Goal: Task Accomplishment & Management: Use online tool/utility

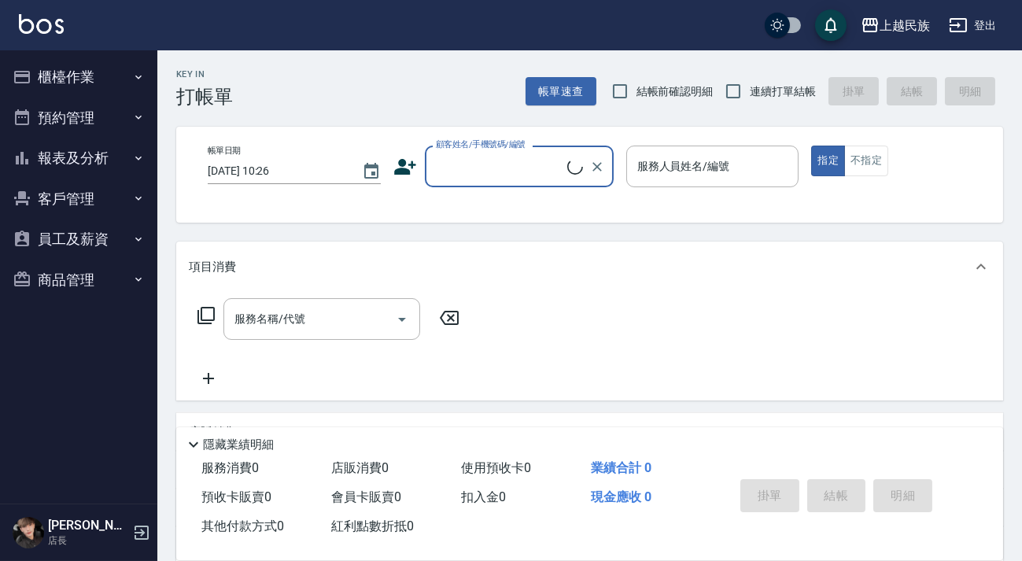
click at [91, 76] on button "櫃檯作業" at bounding box center [78, 77] width 145 height 41
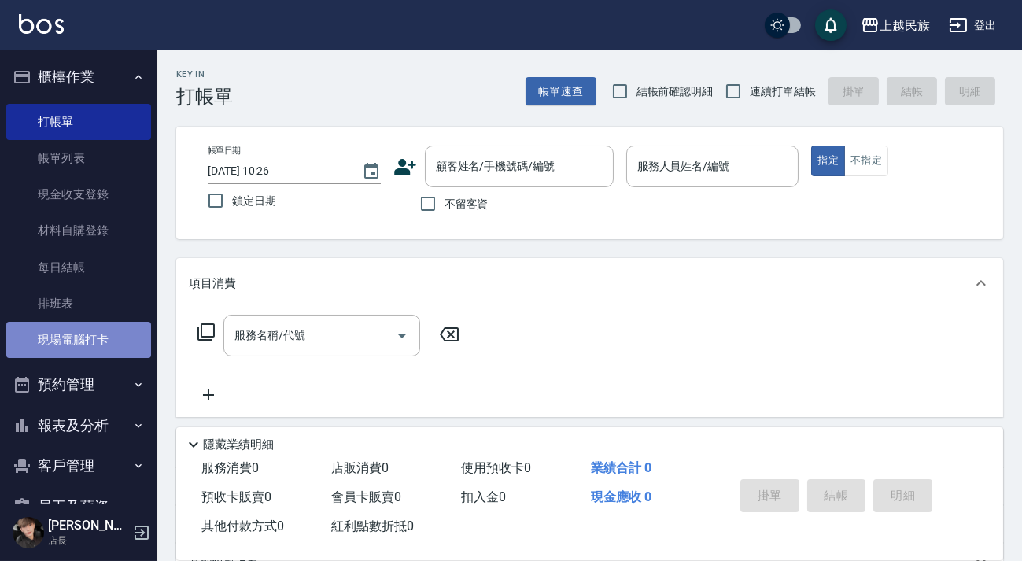
click at [113, 323] on link "現場電腦打卡" at bounding box center [78, 340] width 145 height 36
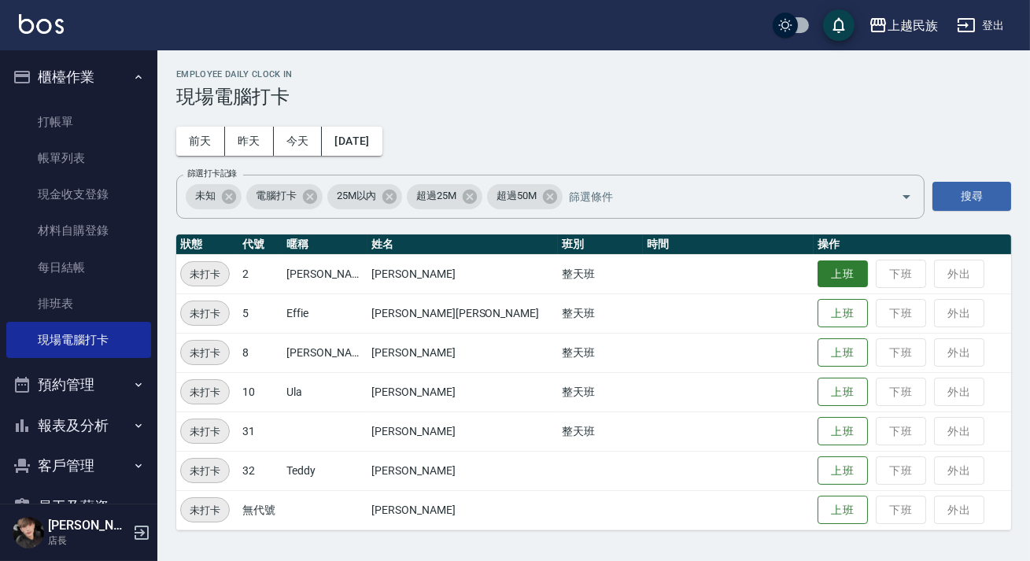
click at [818, 280] on button "上班" at bounding box center [843, 275] width 50 height 28
click at [818, 432] on button "上班" at bounding box center [843, 432] width 50 height 28
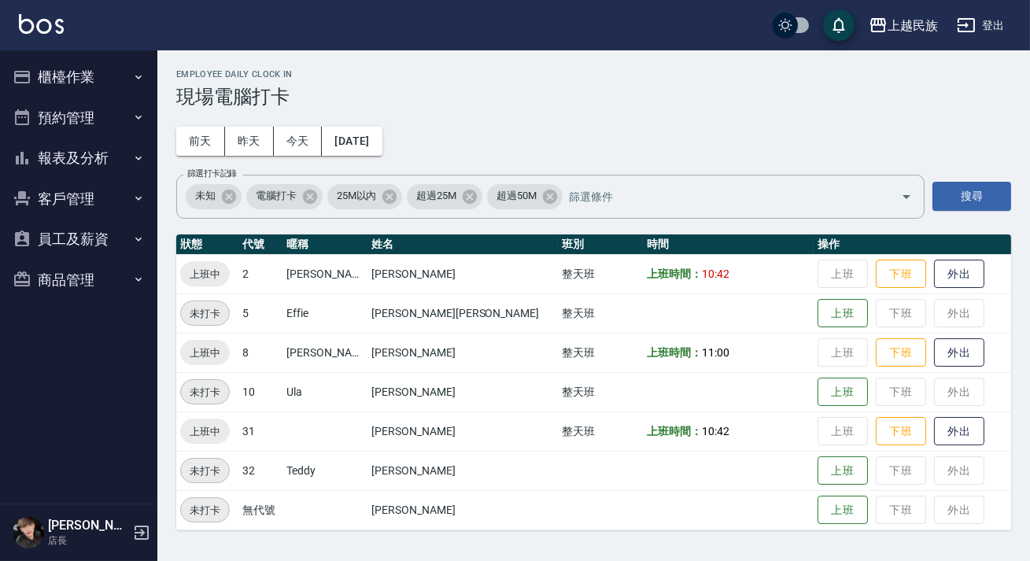
drag, startPoint x: 98, startPoint y: 185, endPoint x: 79, endPoint y: 226, distance: 45.1
click at [97, 186] on button "客戶管理" at bounding box center [78, 199] width 145 height 41
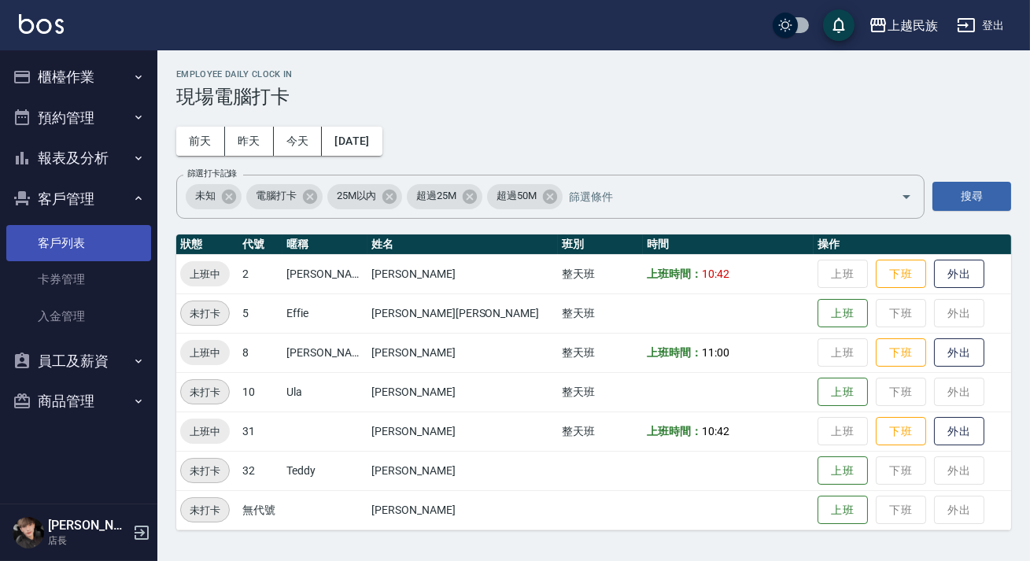
click at [79, 235] on link "客戶列表" at bounding box center [78, 243] width 145 height 36
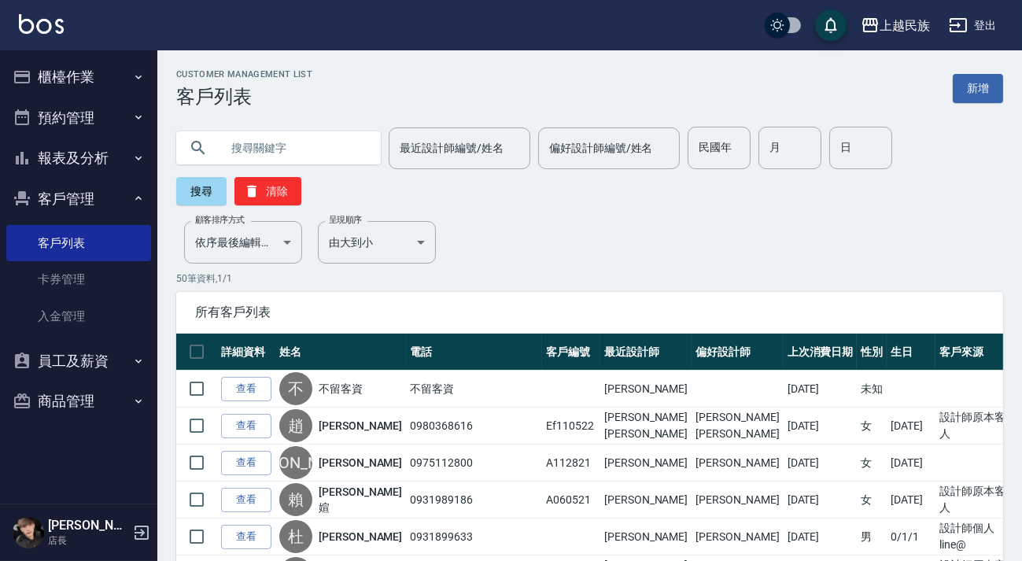
click at [260, 147] on input "text" at bounding box center [294, 148] width 148 height 42
type input "0970620863"
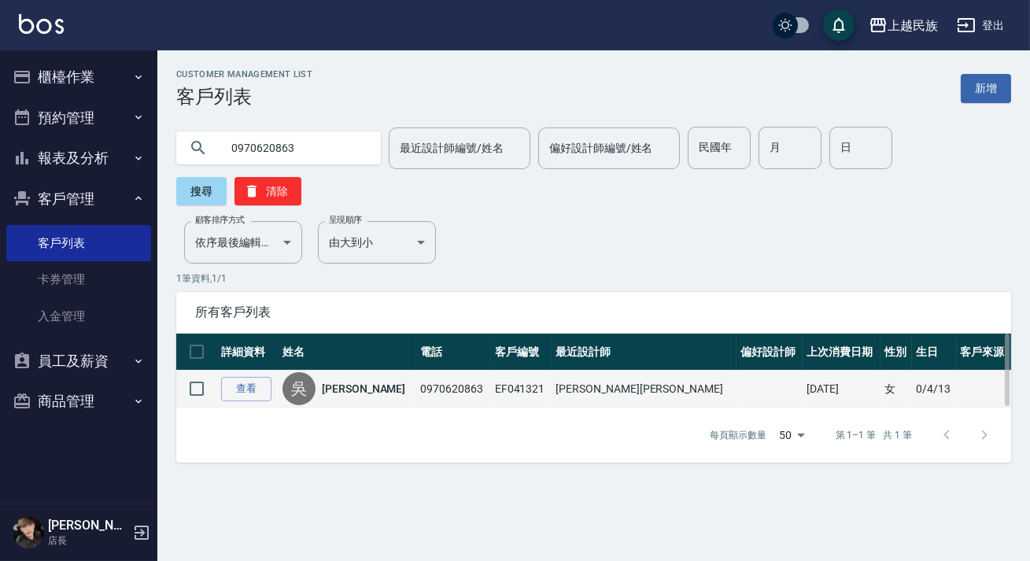
click at [357, 389] on link "吳翠萱" at bounding box center [363, 389] width 83 height 16
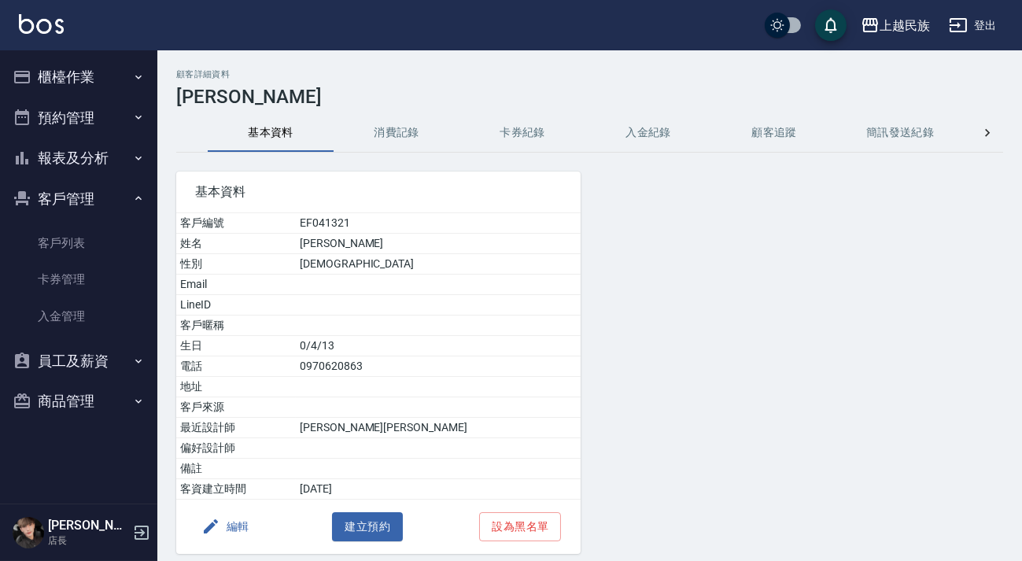
click at [418, 154] on div "基本資料 客戶編號 EF041321 姓名 吳翠萱 性別 FEMALE Email LineID 客戶暱稱 生日 0/4/13 電話 0970620863 地…" at bounding box center [368, 353] width 423 height 401
click at [408, 143] on button "消費記錄" at bounding box center [397, 133] width 126 height 38
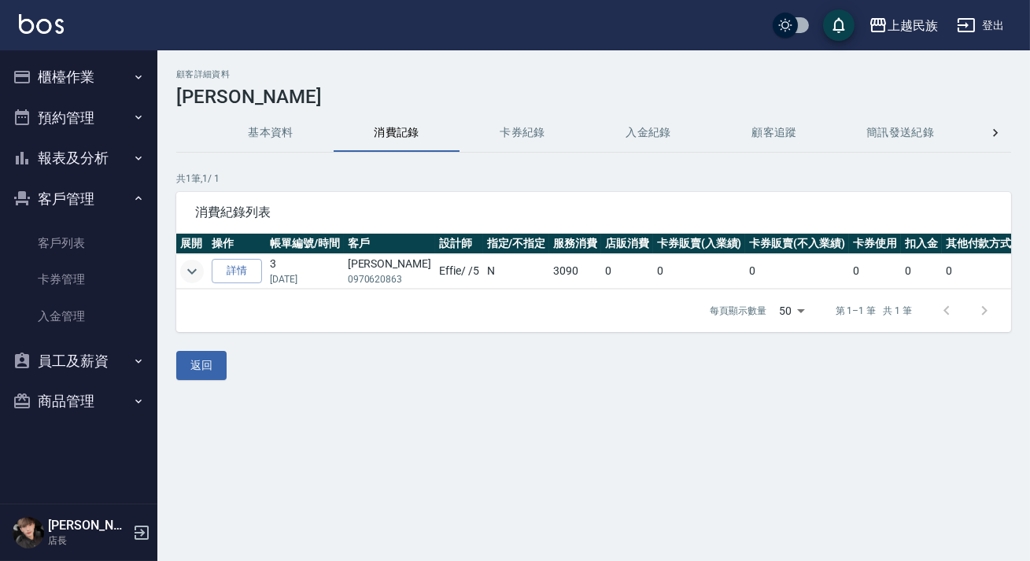
click at [187, 264] on icon "expand row" at bounding box center [192, 271] width 19 height 19
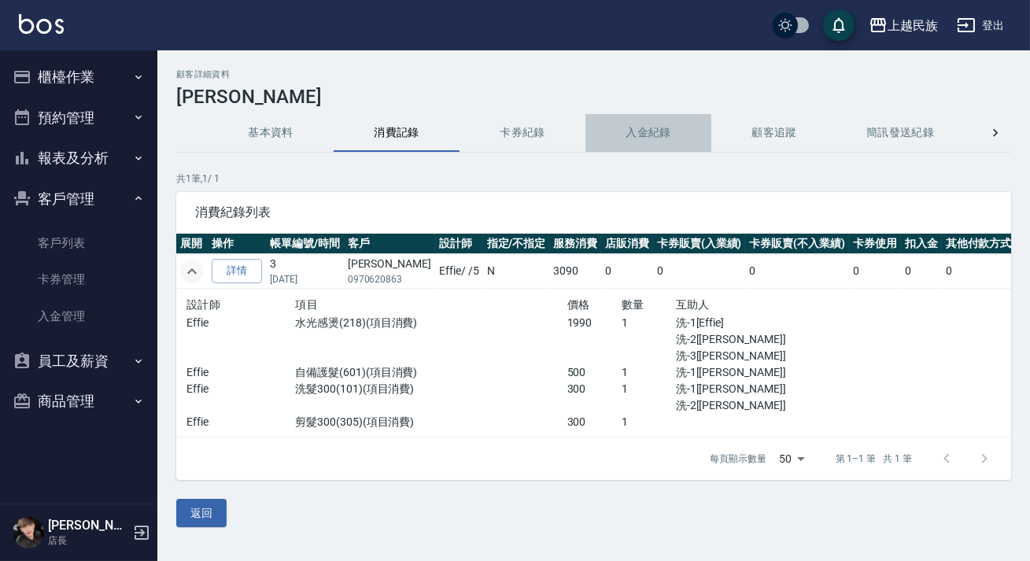
click at [652, 127] on button "入金紀錄" at bounding box center [649, 133] width 126 height 38
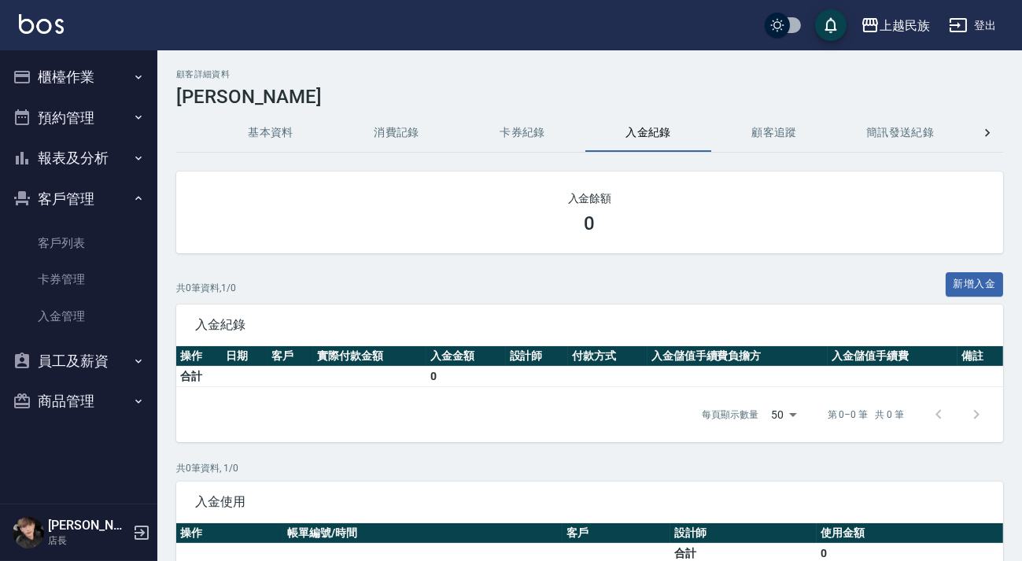
click at [408, 136] on button "消費記錄" at bounding box center [397, 133] width 126 height 38
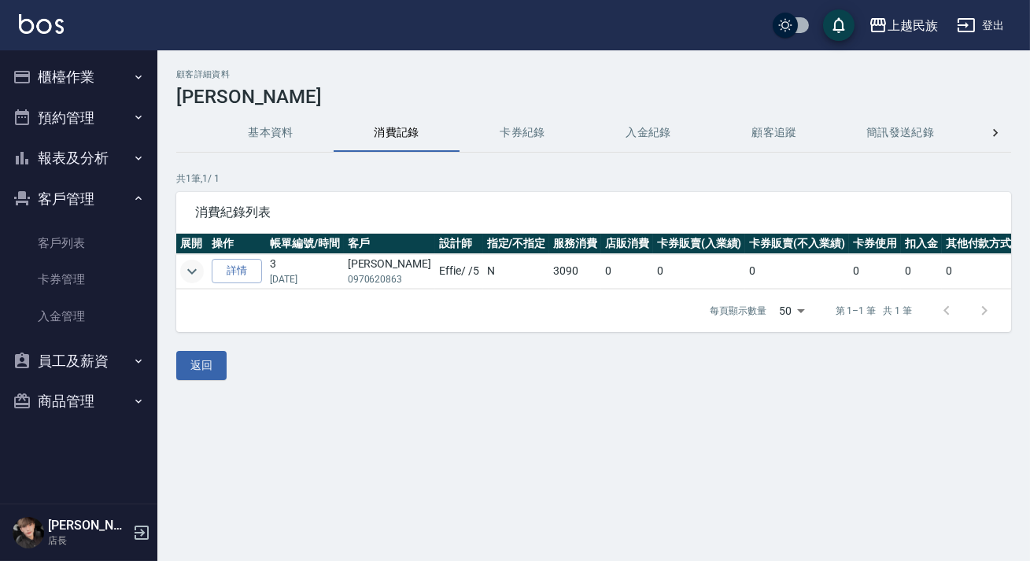
click at [197, 268] on icon "expand row" at bounding box center [192, 271] width 19 height 19
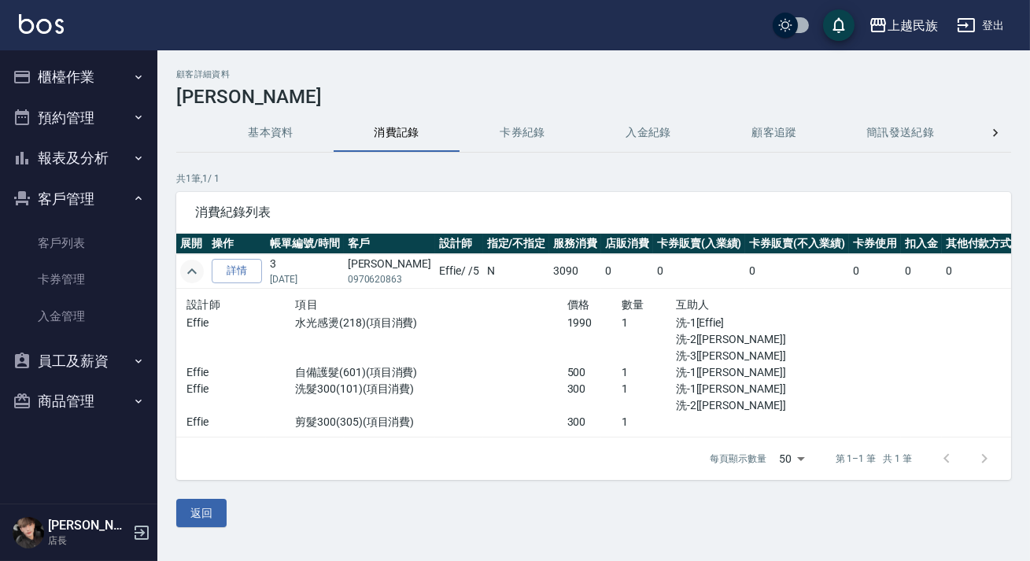
click at [260, 138] on button "基本資料" at bounding box center [271, 133] width 126 height 38
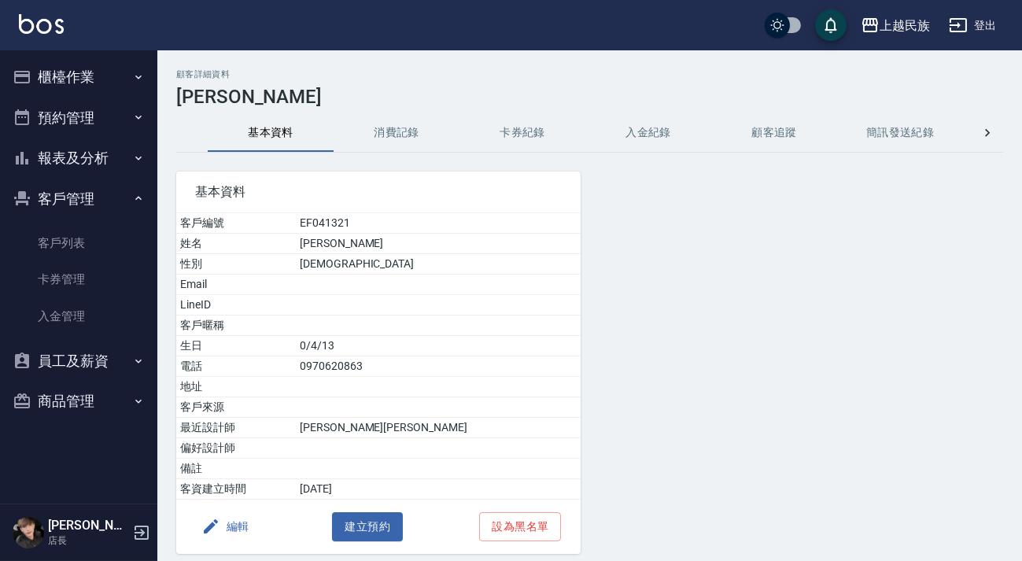
click at [59, 27] on img at bounding box center [41, 24] width 45 height 20
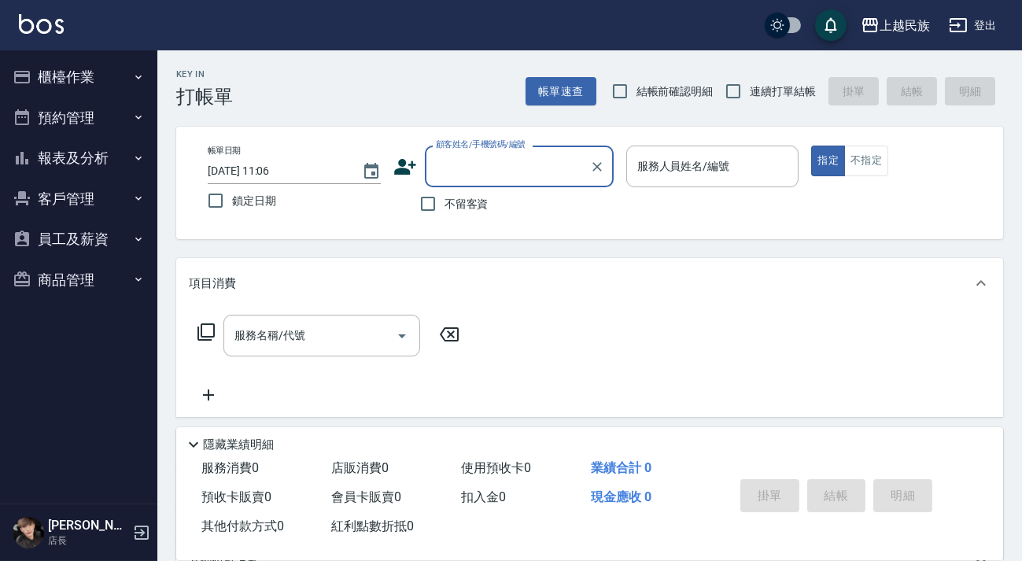
click at [125, 92] on button "櫃檯作業" at bounding box center [78, 77] width 145 height 41
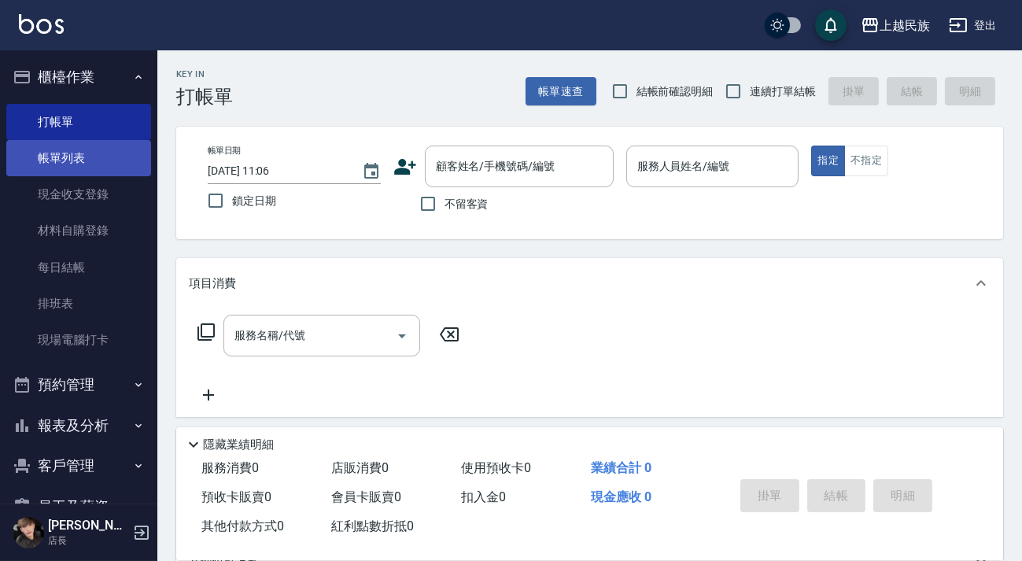
click at [117, 163] on link "帳單列表" at bounding box center [78, 158] width 145 height 36
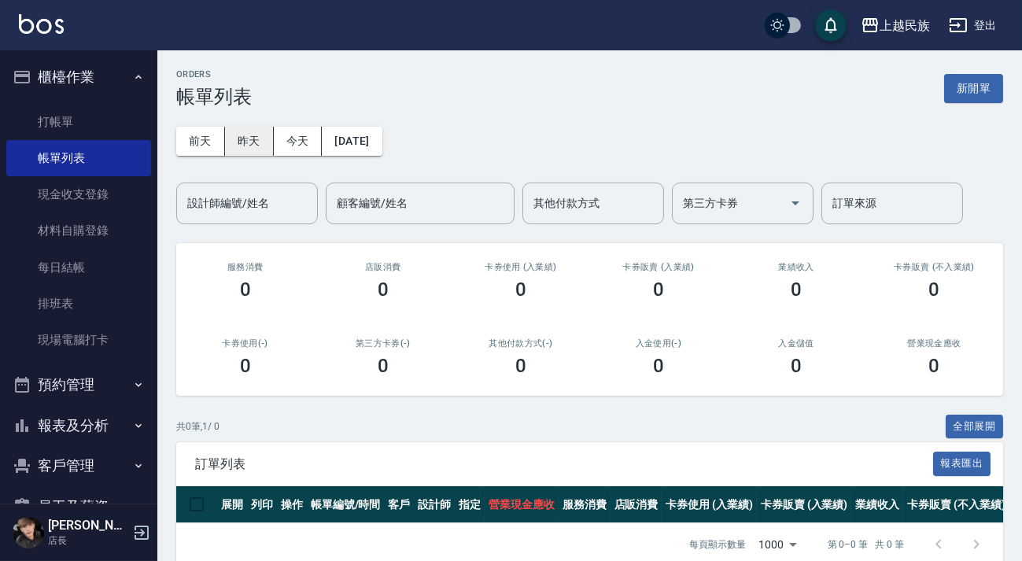
click at [260, 137] on button "昨天" at bounding box center [249, 141] width 49 height 29
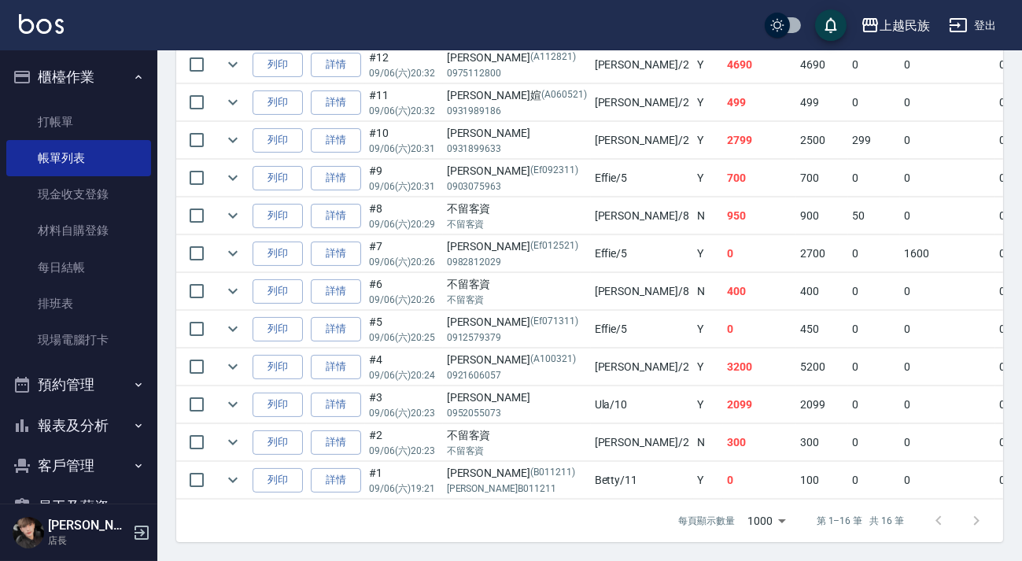
scroll to position [566, 0]
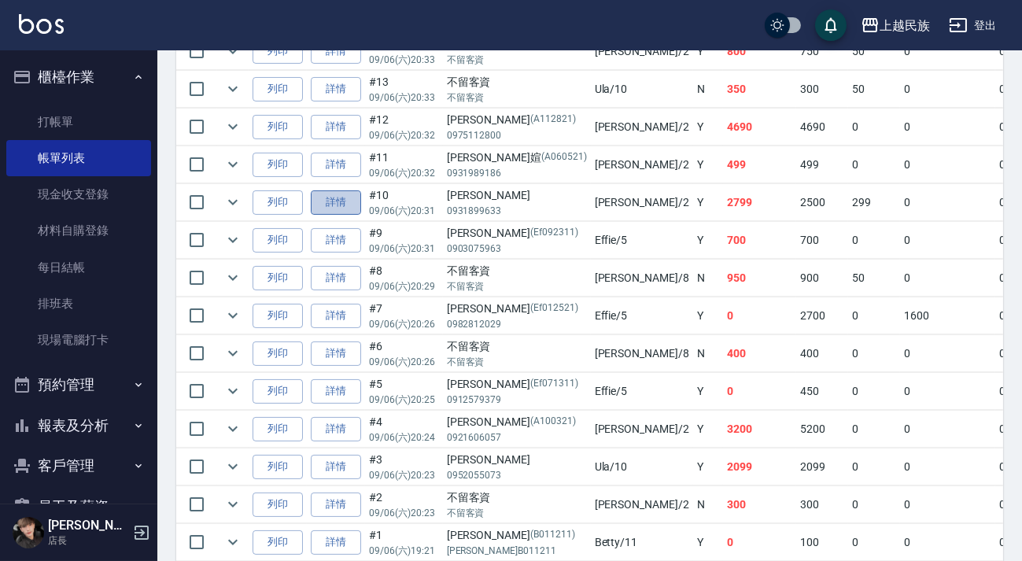
click at [338, 201] on link "詳情" at bounding box center [336, 202] width 50 height 24
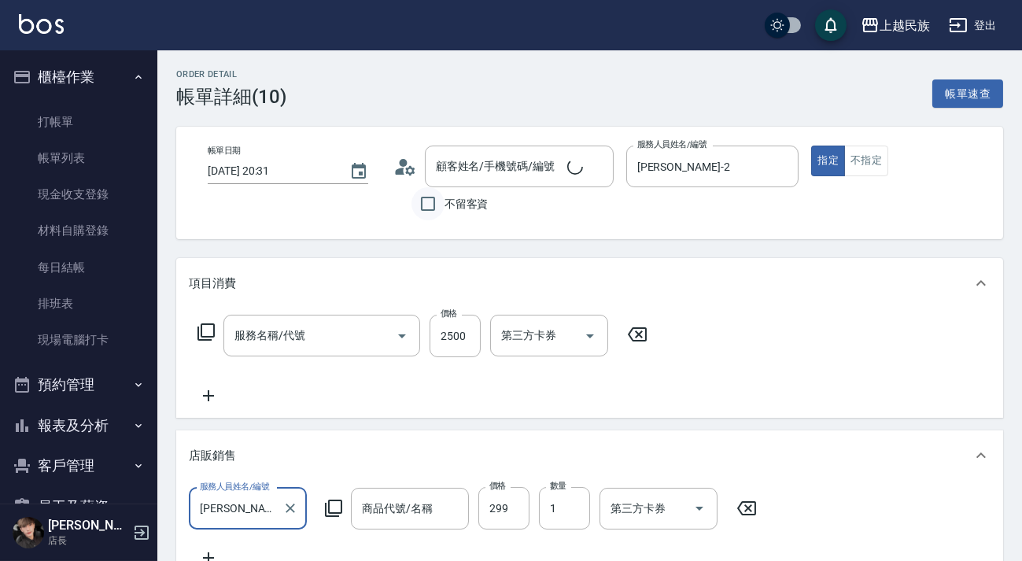
type input "2025/09/06 20:31"
type input "Alan-2"
type input "杜宗翰/0931899633/"
type input "質感冷燙藥水1500(217)"
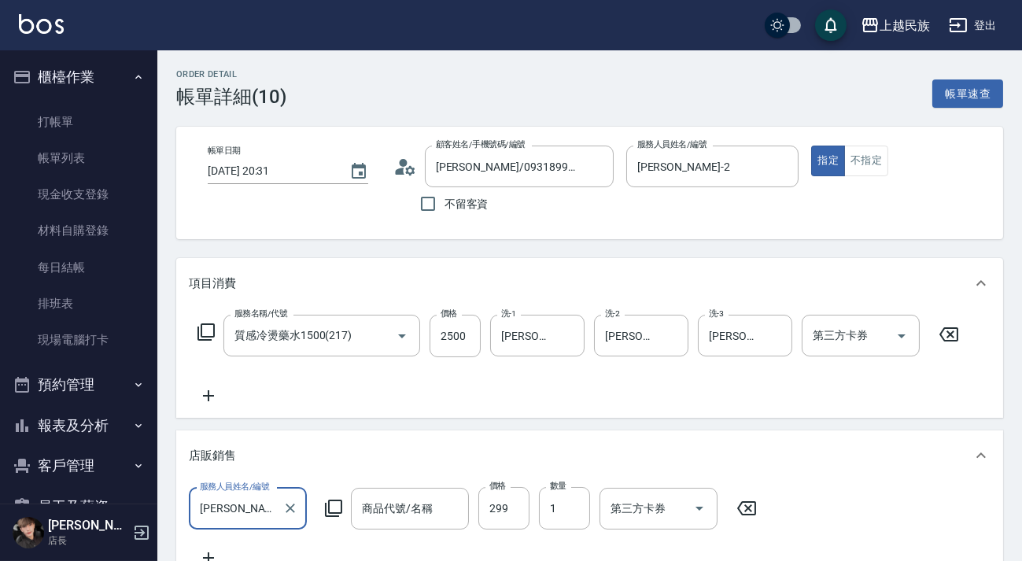
type input "紫色秘境慕絲299"
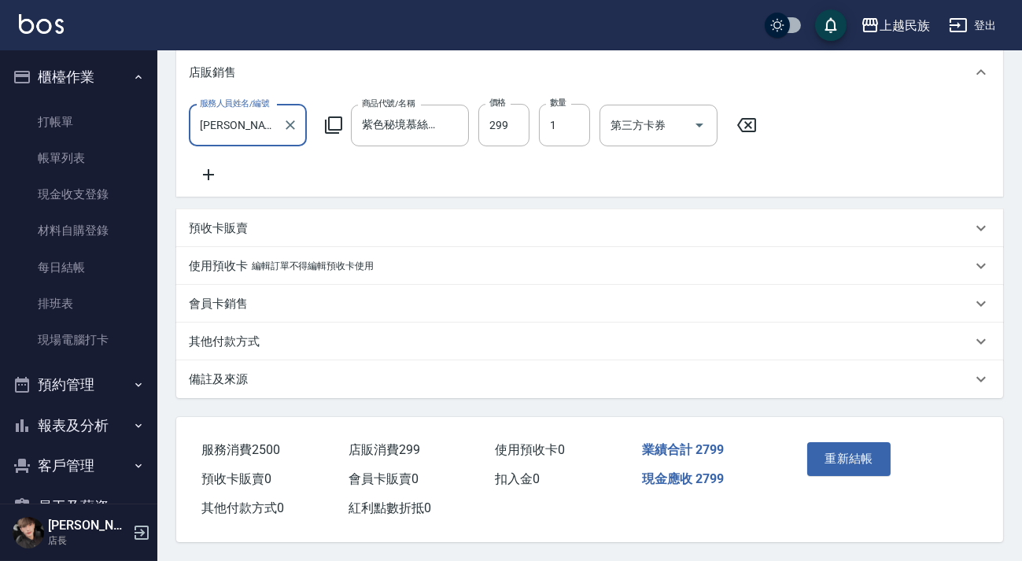
click at [504, 371] on div "備註及來源" at bounding box center [580, 379] width 783 height 17
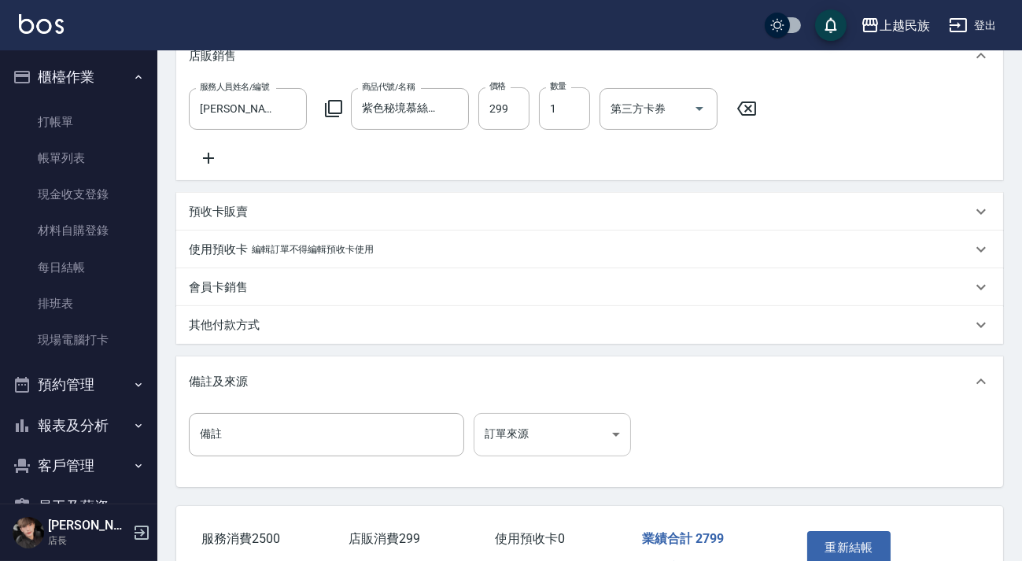
scroll to position [503, 0]
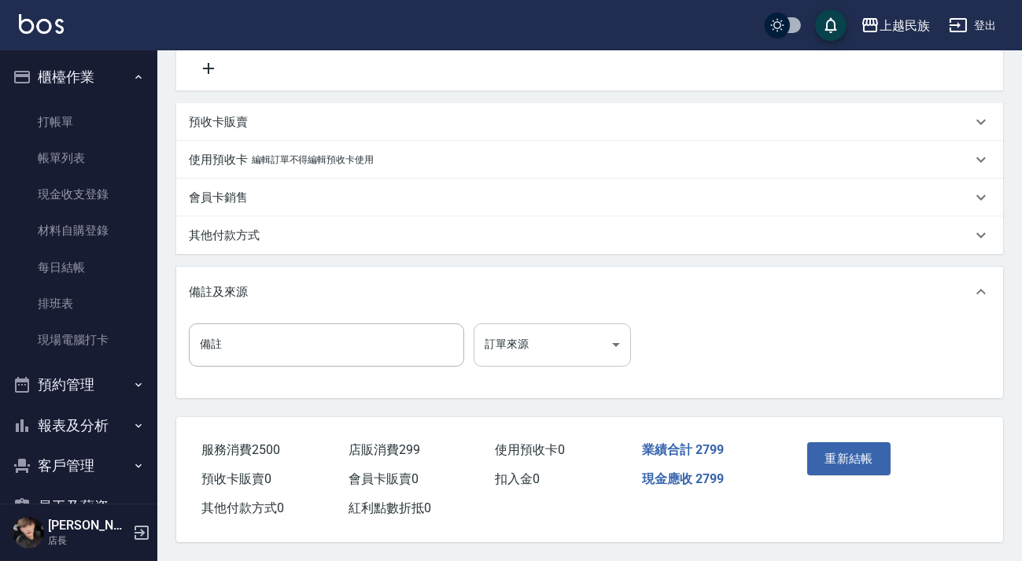
click at [590, 355] on body "上越民族 登出 櫃檯作業 打帳單 帳單列表 現金收支登錄 材料自購登錄 每日結帳 排班表 現場電腦打卡 預約管理 預約管理 單日預約紀錄 單週預約紀錄 報表及…" at bounding box center [511, 35] width 1022 height 1051
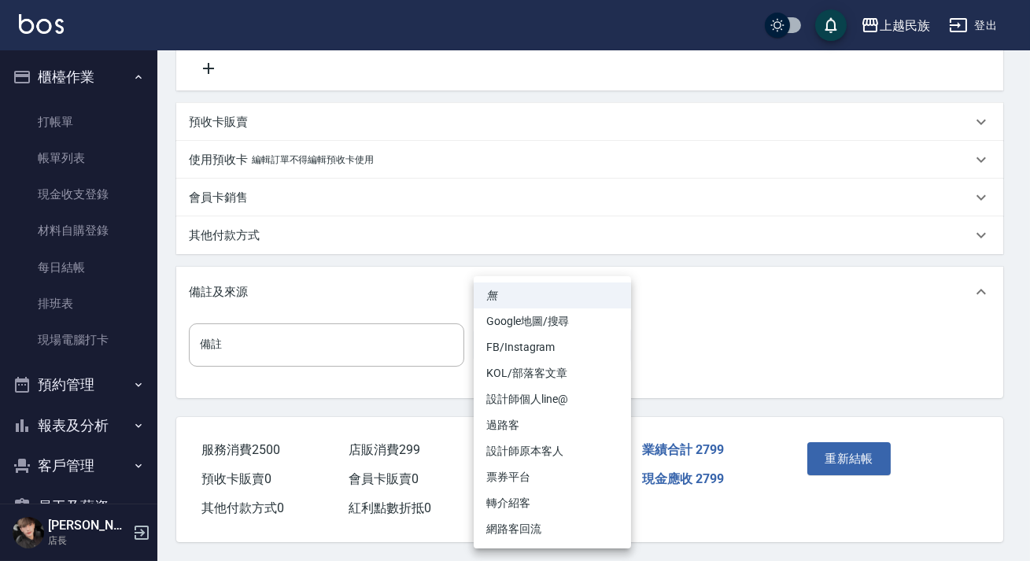
click at [565, 401] on li "設計師個人line@" at bounding box center [552, 399] width 157 height 26
type input "設計師個人line@"
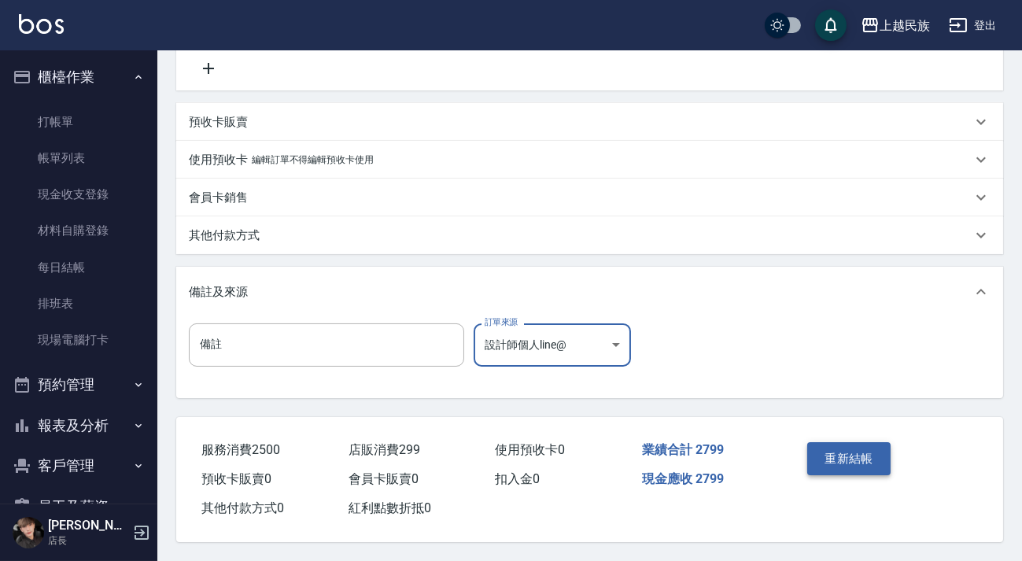
click at [836, 464] on button "重新結帳" at bounding box center [848, 458] width 83 height 33
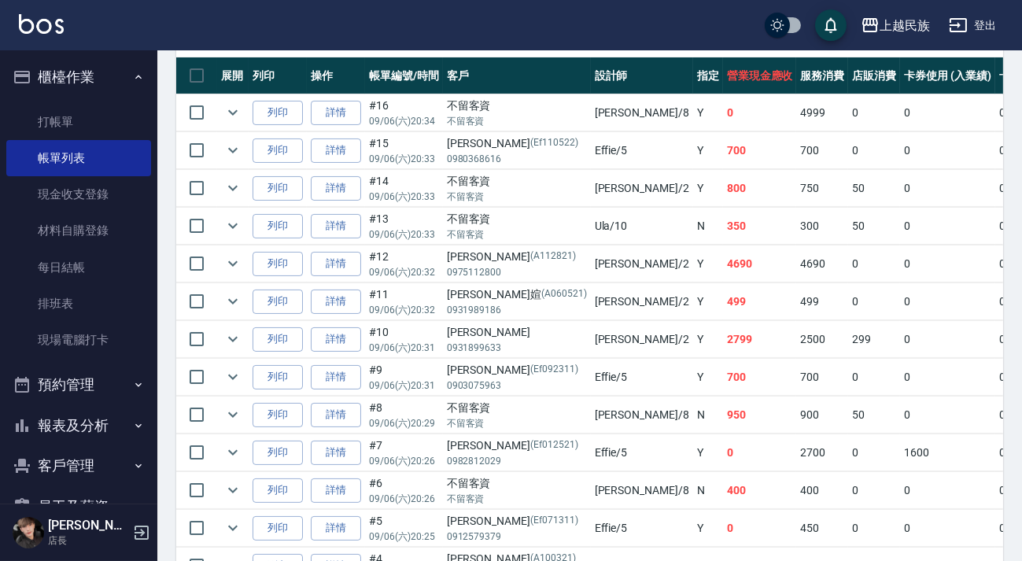
scroll to position [82, 0]
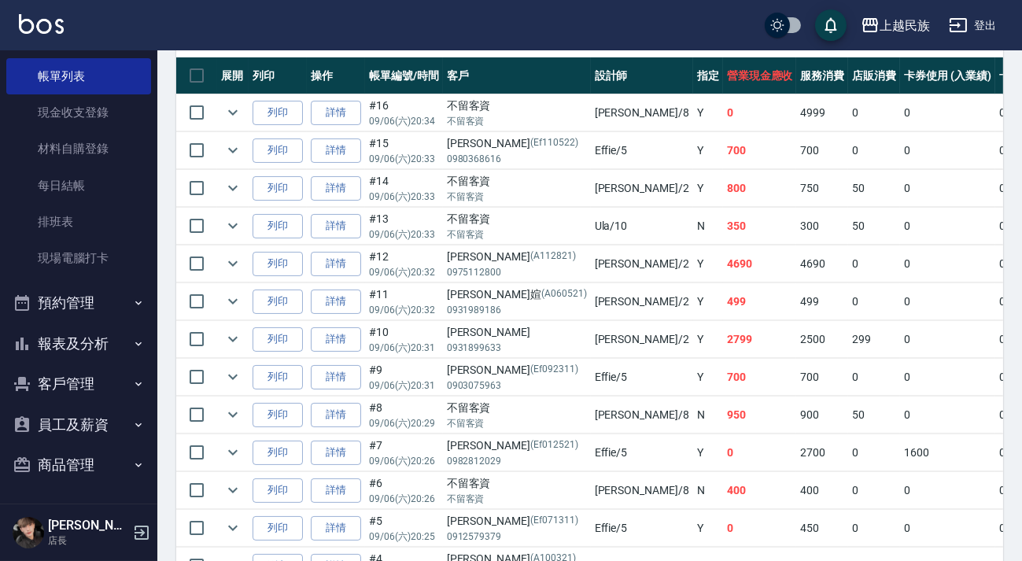
click at [102, 340] on button "報表及分析" at bounding box center [78, 343] width 145 height 41
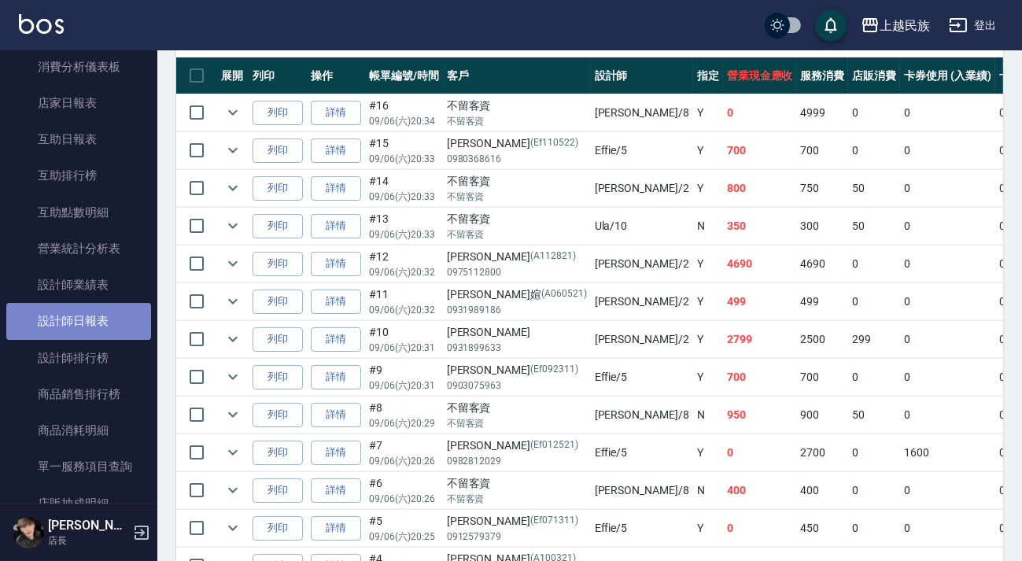
click at [107, 319] on link "設計師日報表" at bounding box center [78, 321] width 145 height 36
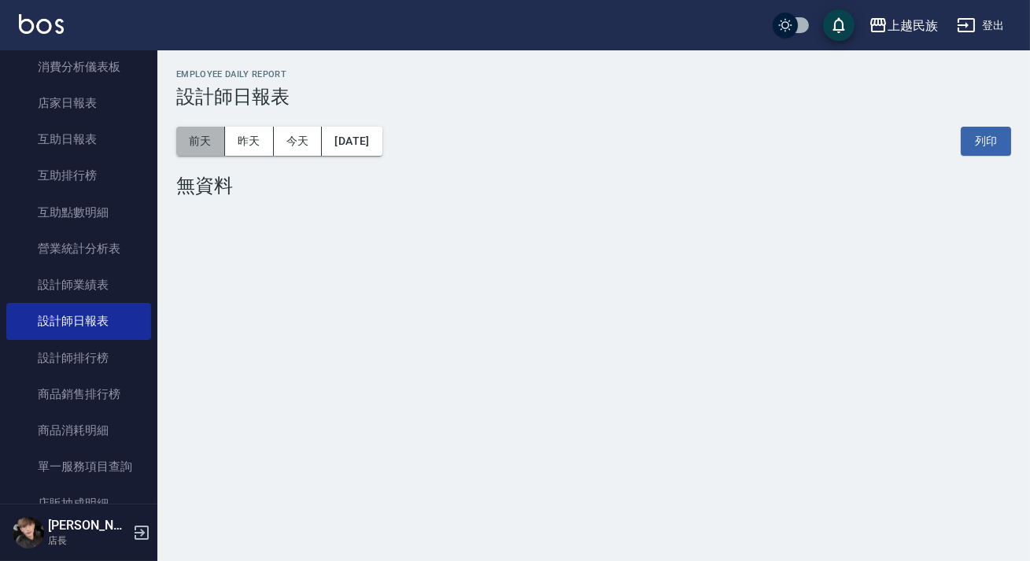
click at [216, 139] on button "前天" at bounding box center [200, 141] width 49 height 29
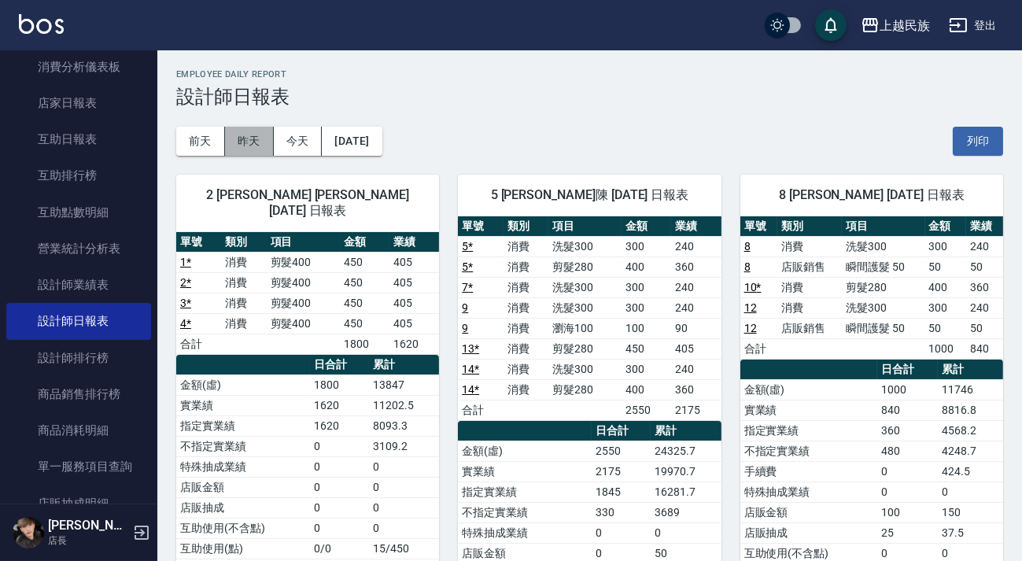
click at [256, 135] on button "昨天" at bounding box center [249, 141] width 49 height 29
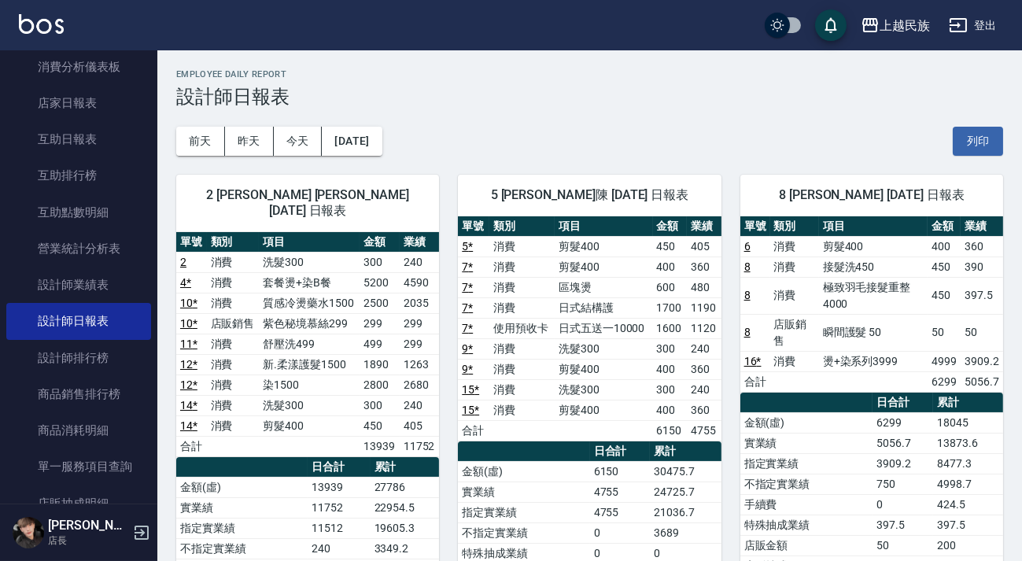
scroll to position [71, 0]
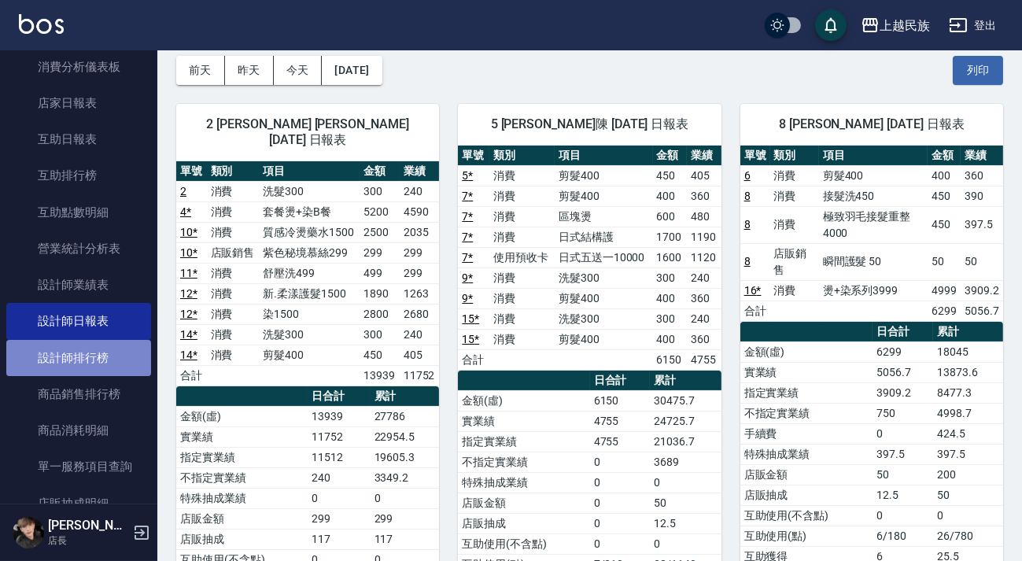
click at [108, 368] on link "設計師排行榜" at bounding box center [78, 358] width 145 height 36
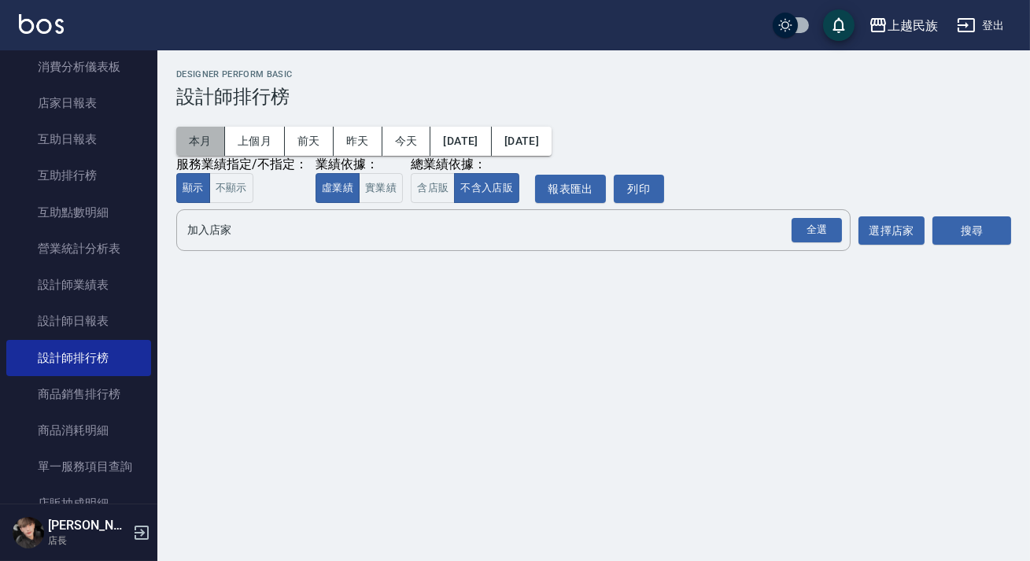
click at [201, 145] on button "本月" at bounding box center [200, 141] width 49 height 29
click at [436, 201] on button "含店販" at bounding box center [433, 188] width 44 height 31
click at [830, 234] on div "全選" at bounding box center [817, 230] width 50 height 24
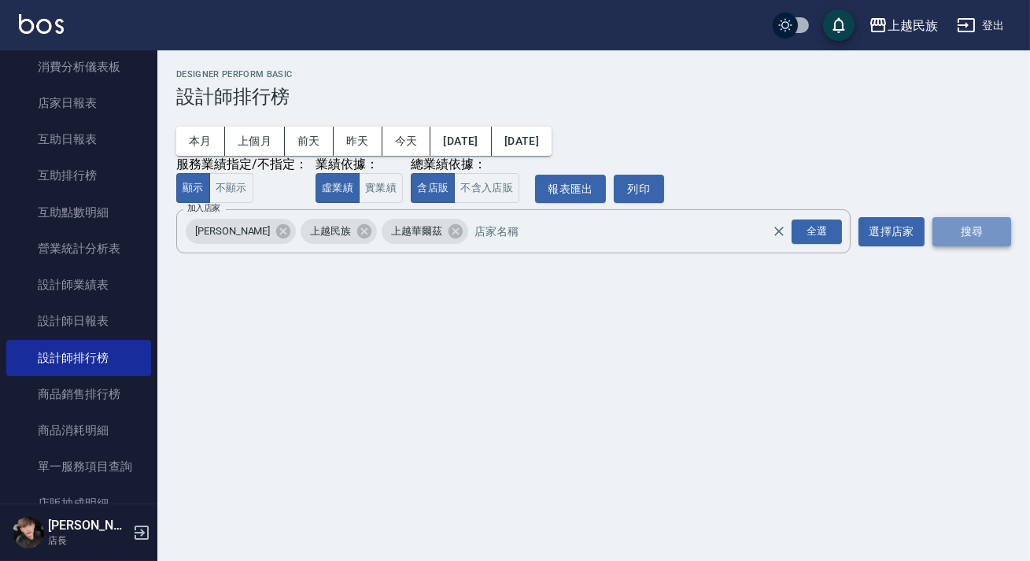
drag, startPoint x: 976, startPoint y: 236, endPoint x: 970, endPoint y: 242, distance: 8.4
click at [976, 237] on button "搜尋" at bounding box center [972, 231] width 79 height 29
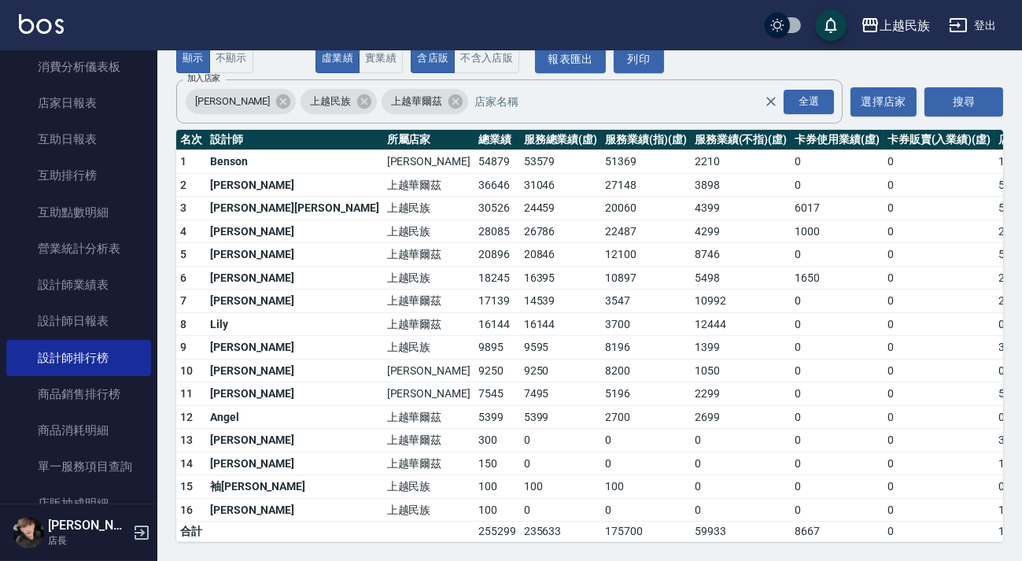
scroll to position [70, 0]
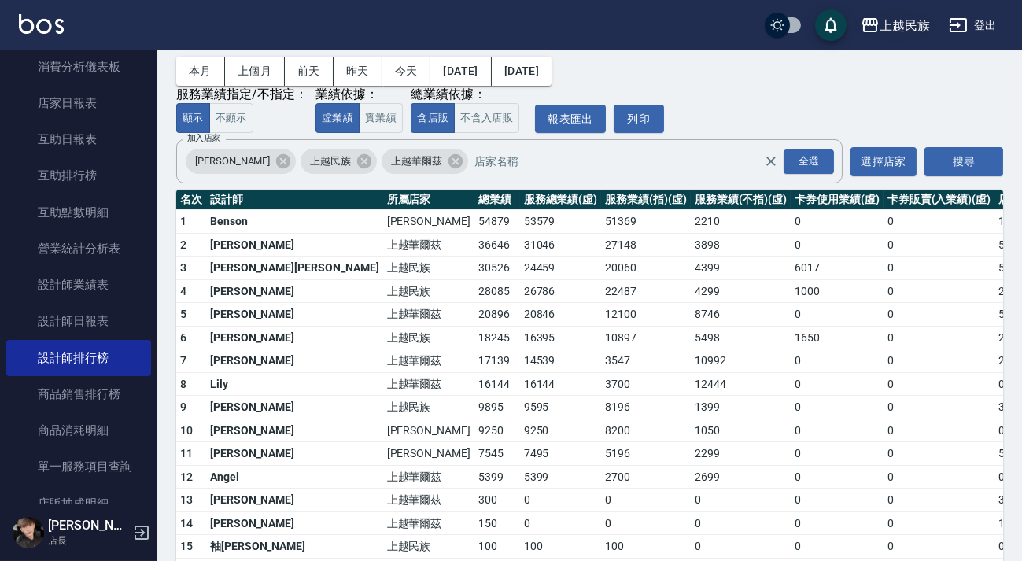
click at [905, 20] on div "上越民族" at bounding box center [905, 26] width 50 height 20
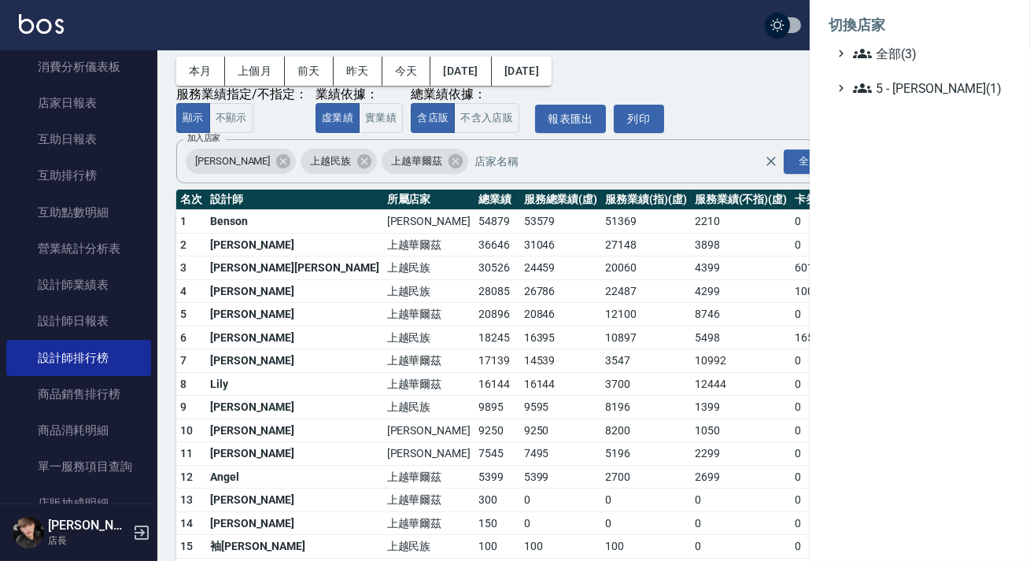
click at [810, 78] on ul "切換店家 全部(3) 5 - 陳嘉宏(1)" at bounding box center [920, 52] width 220 height 104
click at [719, 79] on div at bounding box center [515, 280] width 1030 height 561
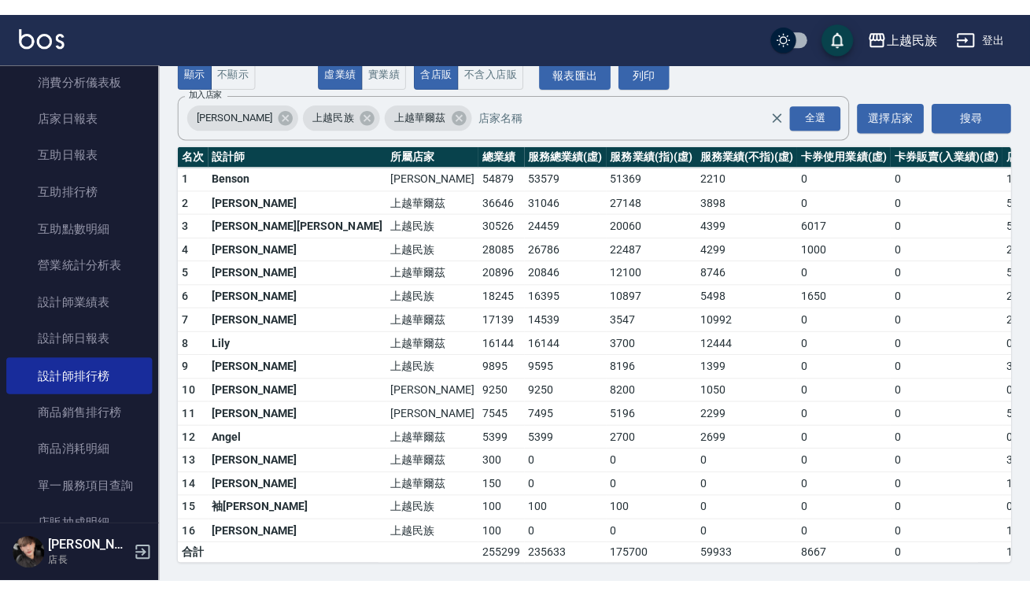
scroll to position [0, 0]
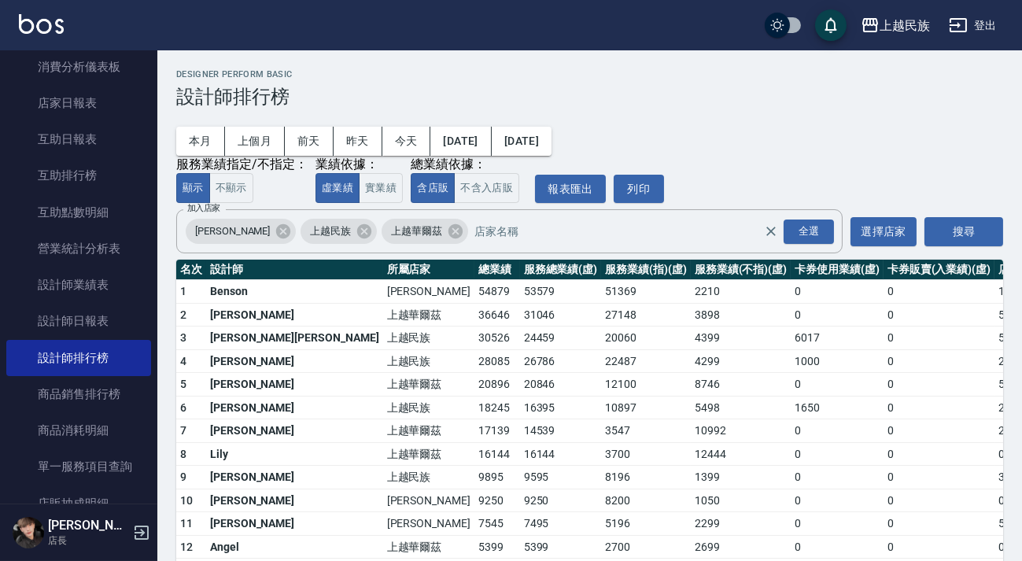
click at [979, 31] on button "登出" at bounding box center [973, 25] width 61 height 29
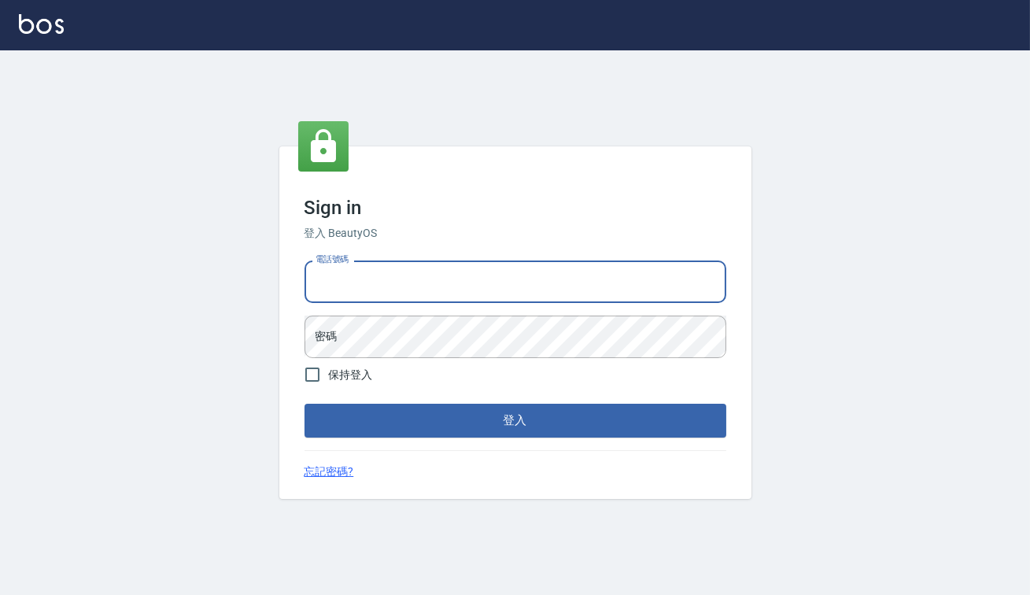
type input "0938317317"
click at [448, 362] on form "電話號碼 0938317317 電話號碼 密碼 密碼 保持登入 登入" at bounding box center [516, 345] width 422 height 183
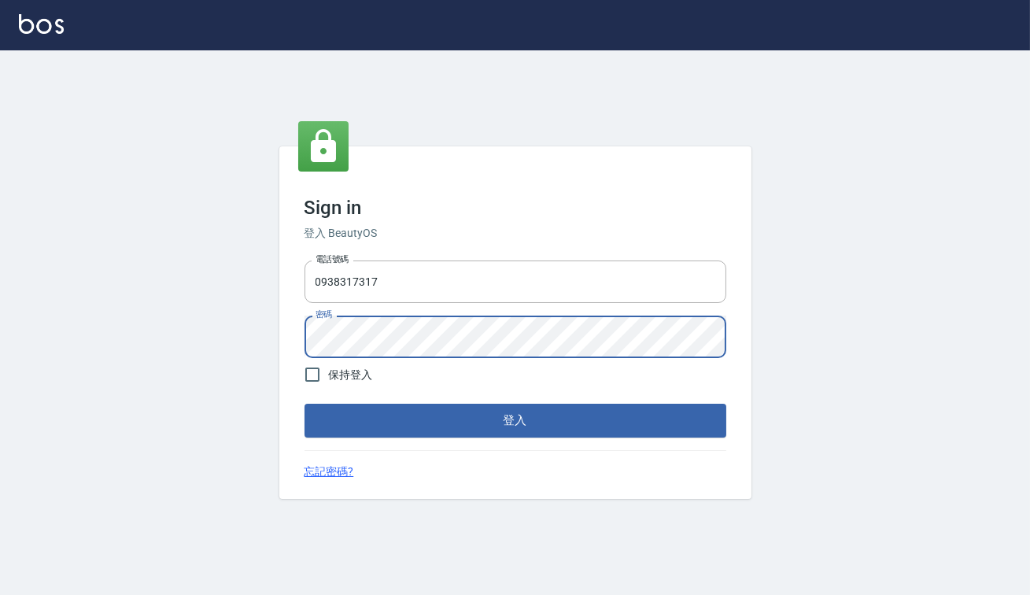
click at [305, 404] on button "登入" at bounding box center [516, 420] width 422 height 33
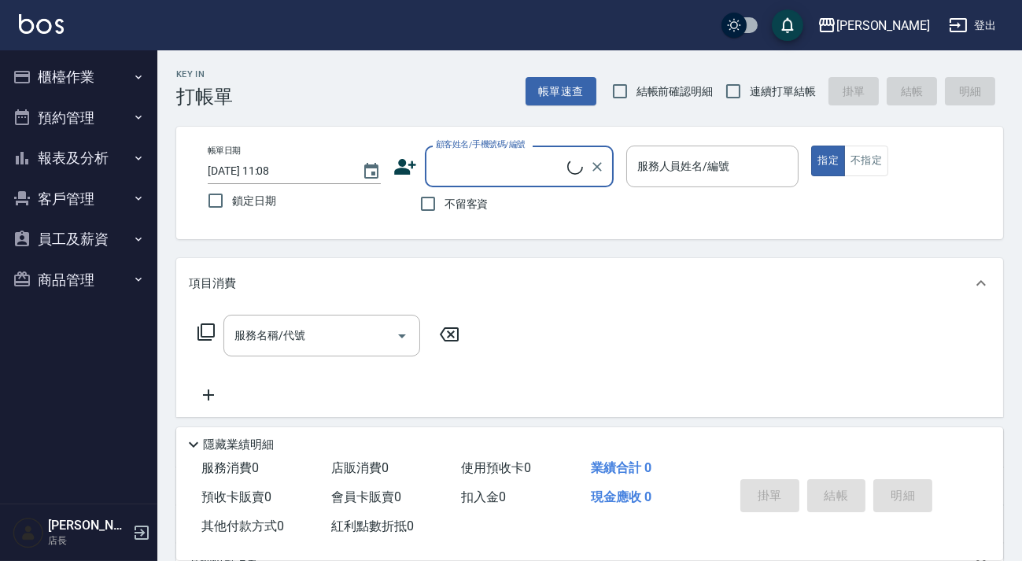
drag, startPoint x: 106, startPoint y: 150, endPoint x: 104, endPoint y: 165, distance: 15.9
click at [106, 150] on button "報表及分析" at bounding box center [78, 158] width 145 height 41
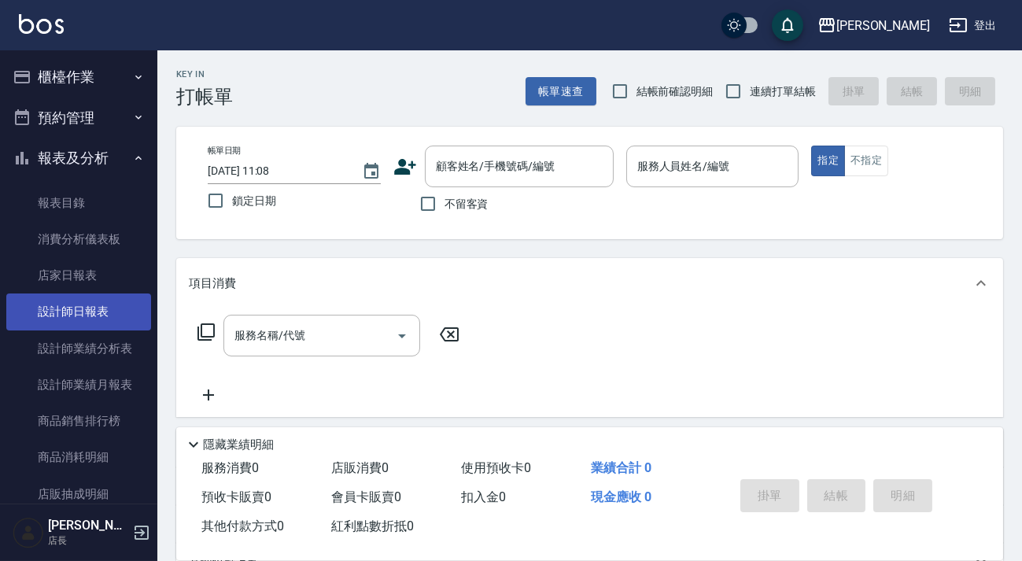
click at [91, 323] on link "設計師日報表" at bounding box center [78, 312] width 145 height 36
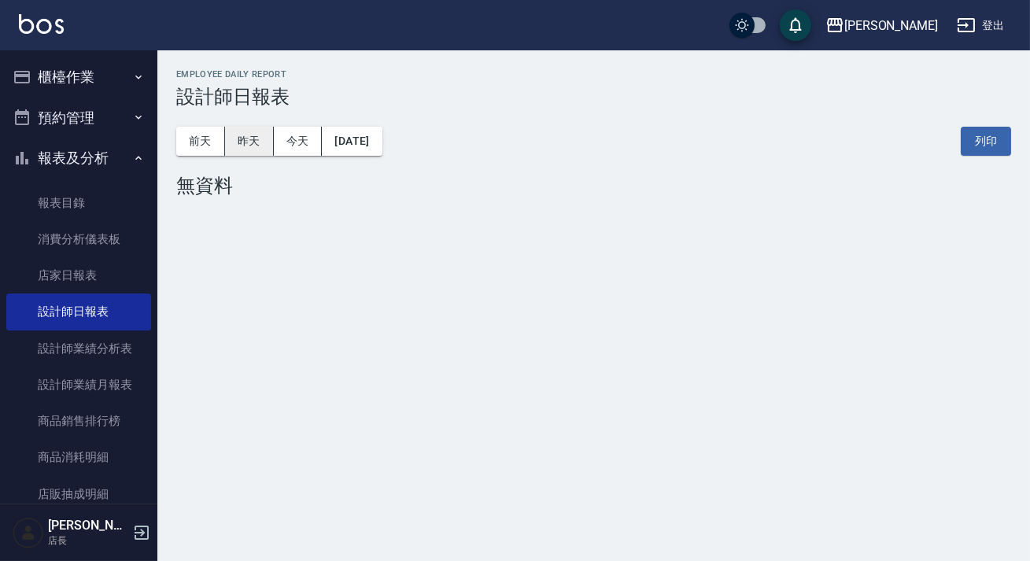
click at [233, 145] on div "前天 昨天 今天 2025/09/07" at bounding box center [279, 141] width 206 height 29
click at [241, 142] on button "昨天" at bounding box center [249, 141] width 49 height 29
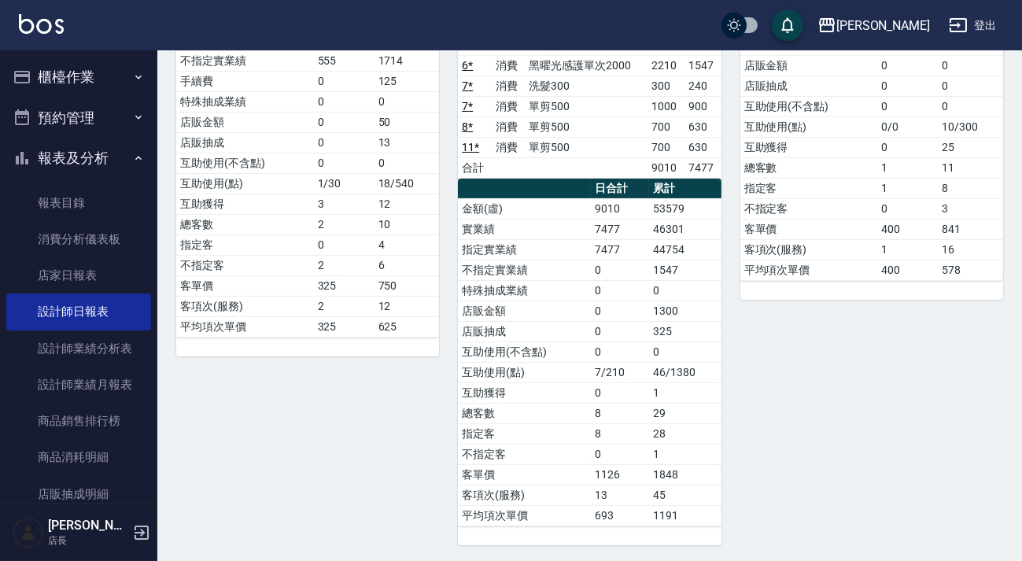
click at [884, 35] on button "上越三和" at bounding box center [873, 25] width 125 height 32
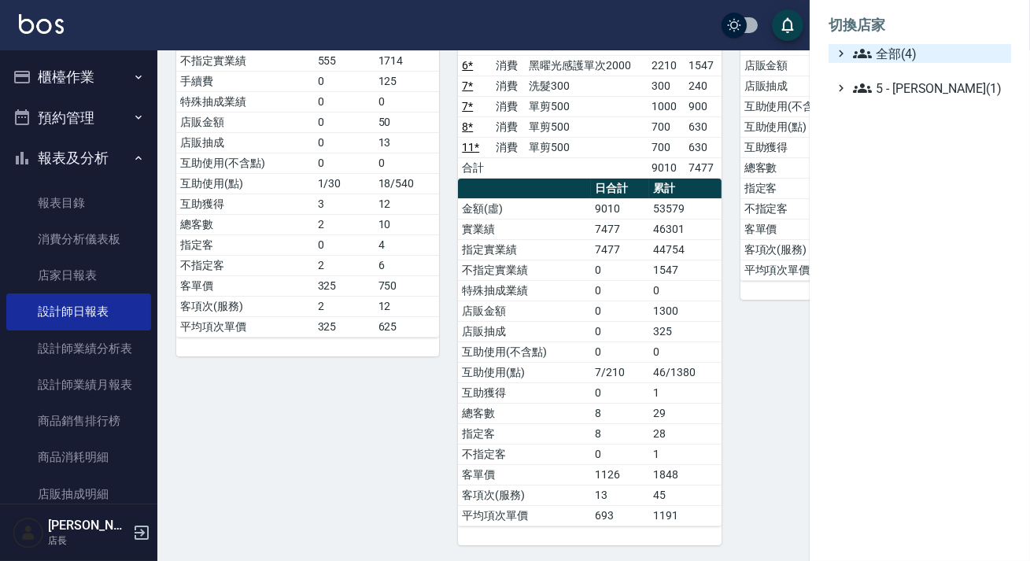
click at [873, 57] on span "全部(4)" at bounding box center [929, 53] width 152 height 19
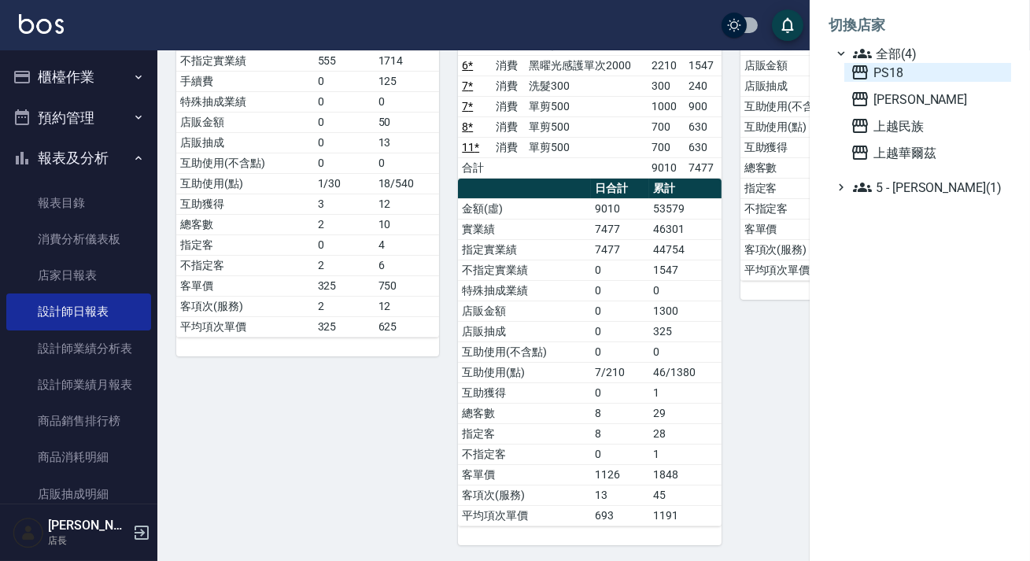
click at [889, 66] on span "PS18" at bounding box center [928, 72] width 154 height 19
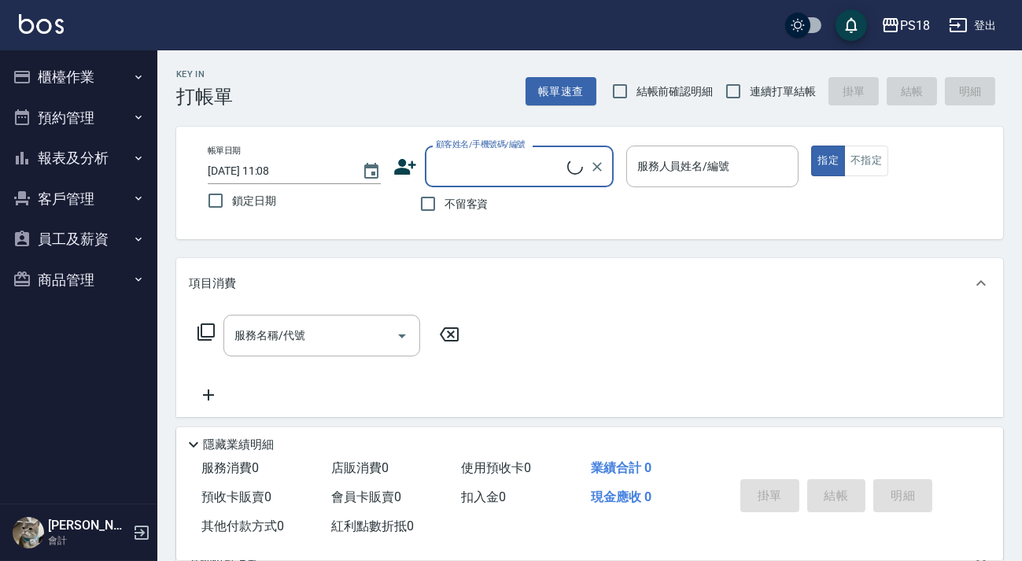
click at [124, 162] on button "報表及分析" at bounding box center [78, 158] width 145 height 41
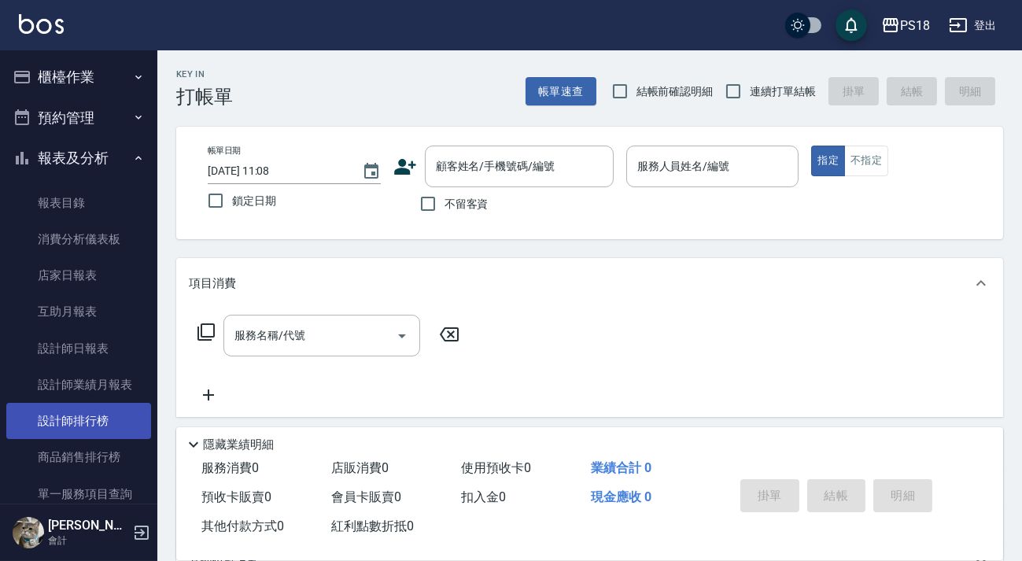
click at [82, 416] on link "設計師排行榜" at bounding box center [78, 421] width 145 height 36
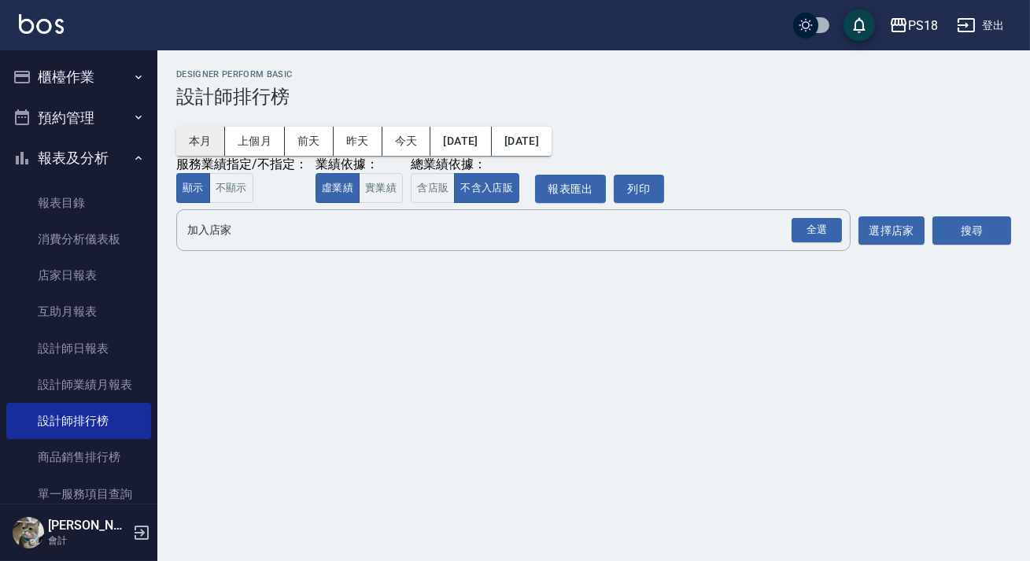
click at [205, 140] on button "本月" at bounding box center [200, 141] width 49 height 29
click at [417, 183] on button "含店販" at bounding box center [433, 188] width 44 height 31
click at [823, 235] on div "全選" at bounding box center [817, 230] width 50 height 24
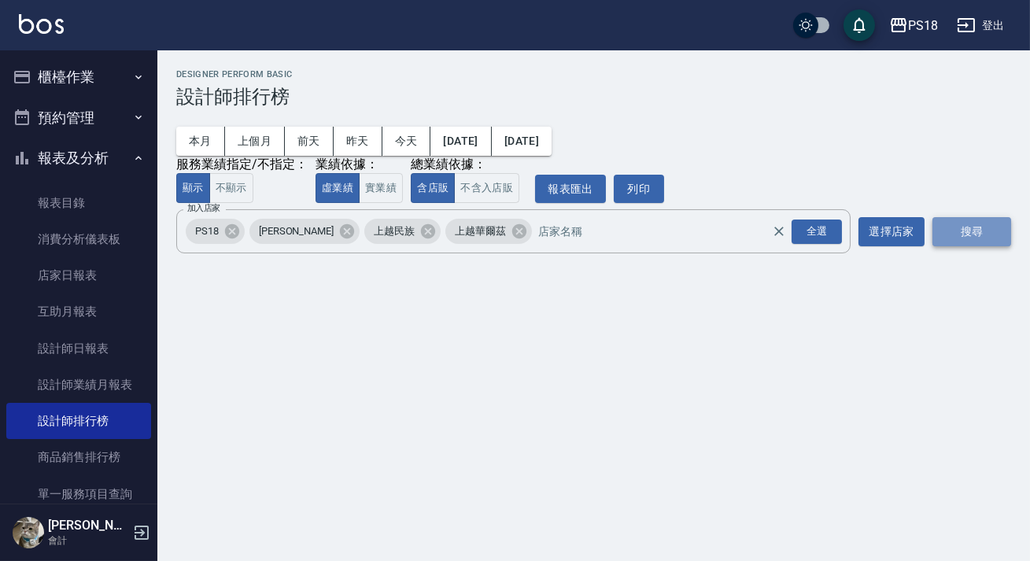
click at [983, 236] on button "搜尋" at bounding box center [972, 231] width 79 height 29
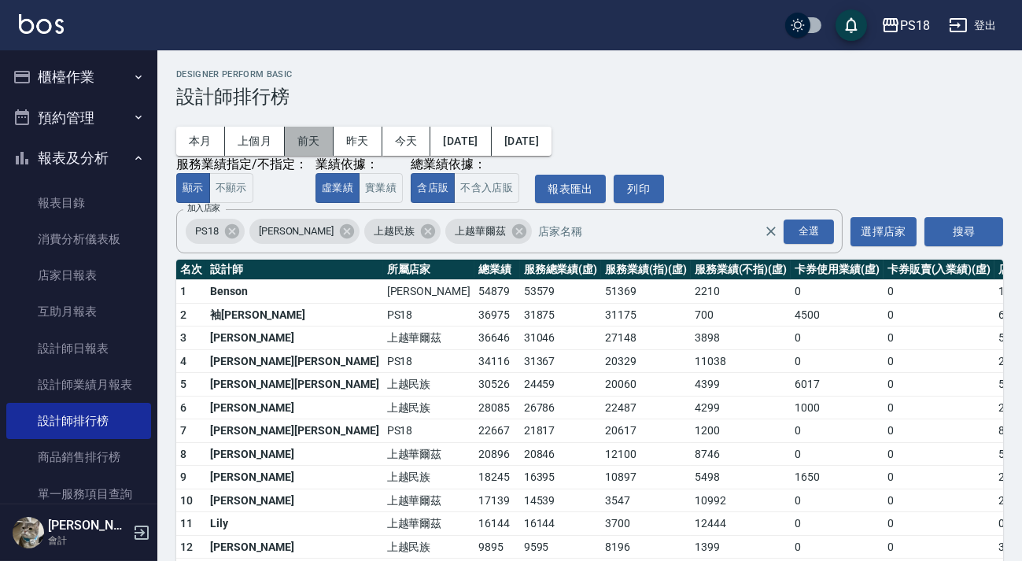
click at [301, 136] on button "前天" at bounding box center [309, 141] width 49 height 29
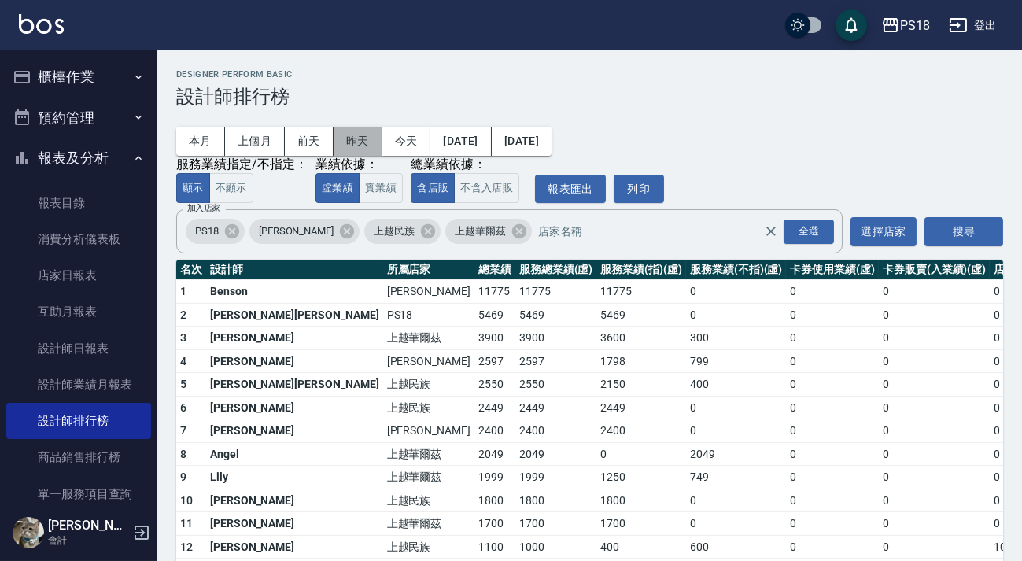
click at [346, 141] on button "昨天" at bounding box center [358, 141] width 49 height 29
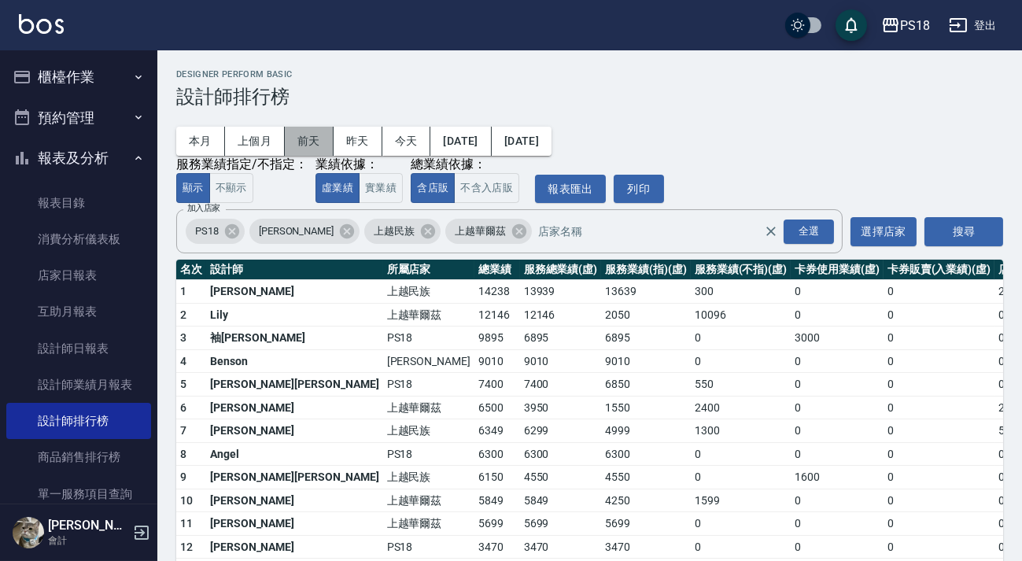
click at [324, 131] on button "前天" at bounding box center [309, 141] width 49 height 29
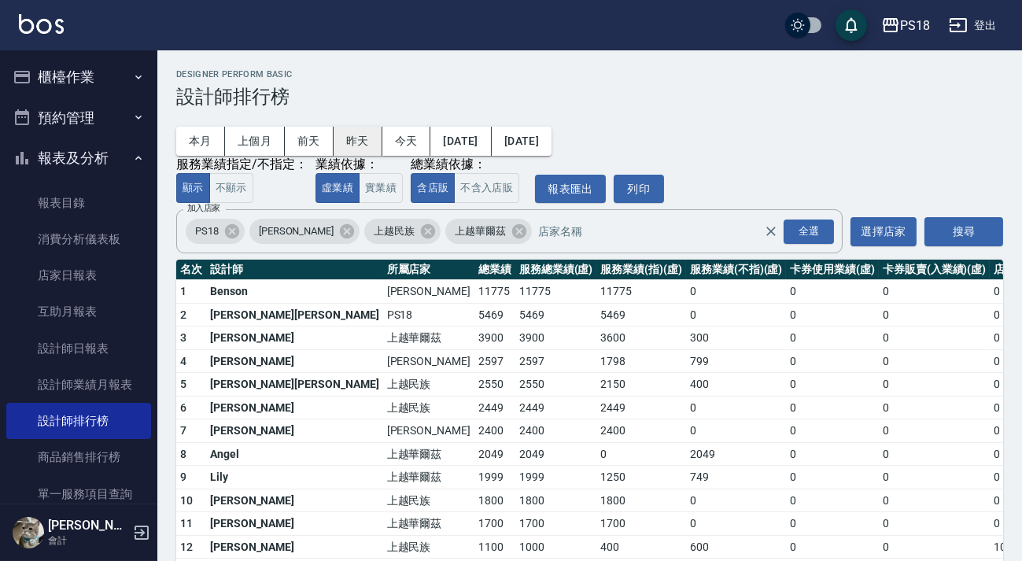
click at [344, 136] on button "昨天" at bounding box center [358, 141] width 49 height 29
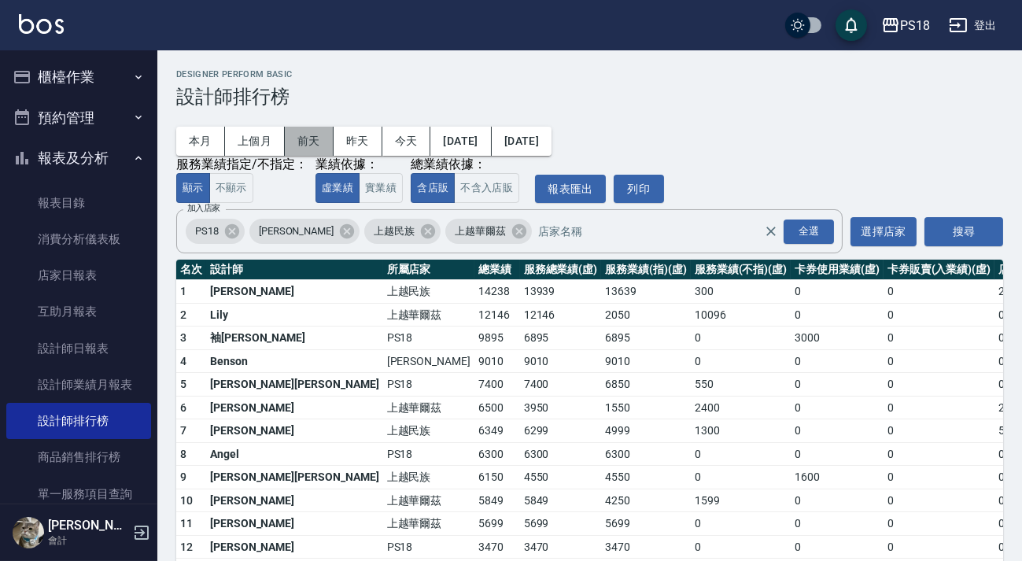
click at [324, 150] on button "前天" at bounding box center [309, 141] width 49 height 29
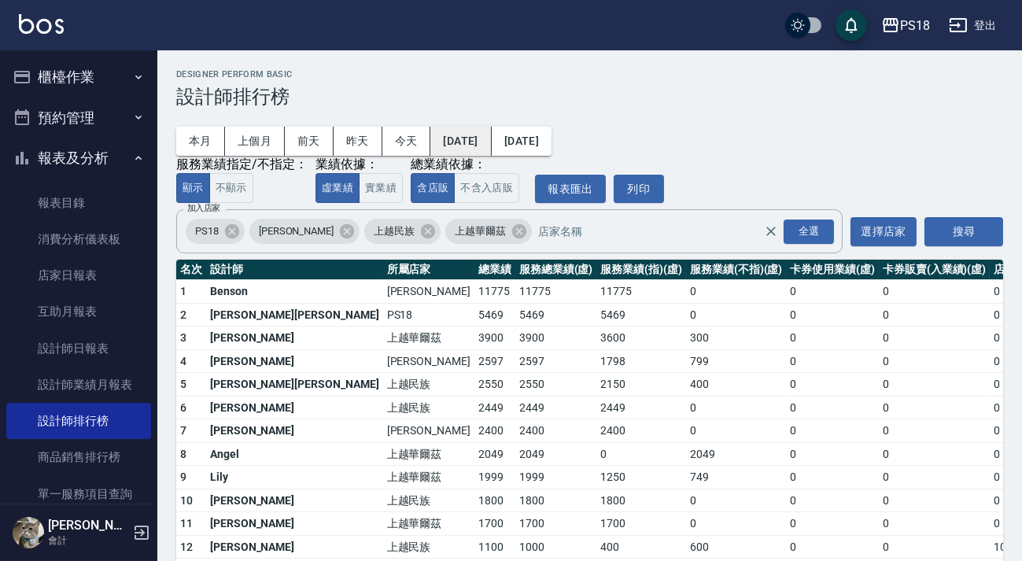
click at [486, 145] on button "2025/09/05" at bounding box center [461, 141] width 61 height 29
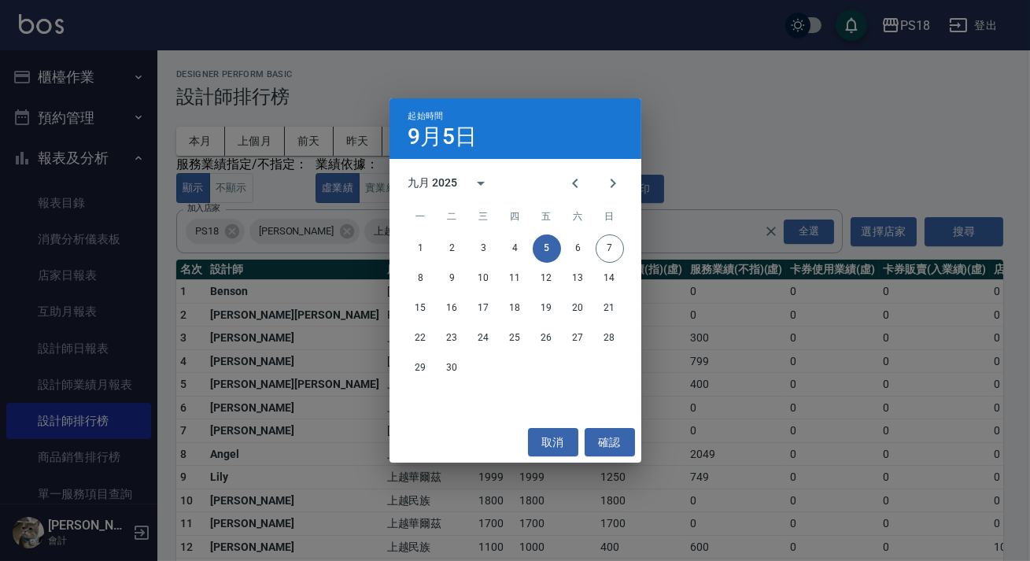
click at [743, 131] on div "起始時間 9月5日 九月 2025 一 二 三 四 五 六 日 1 2 3 4 5 6 7 8 9 10 11 12 13 14 15 16 17 18 19…" at bounding box center [515, 280] width 1030 height 561
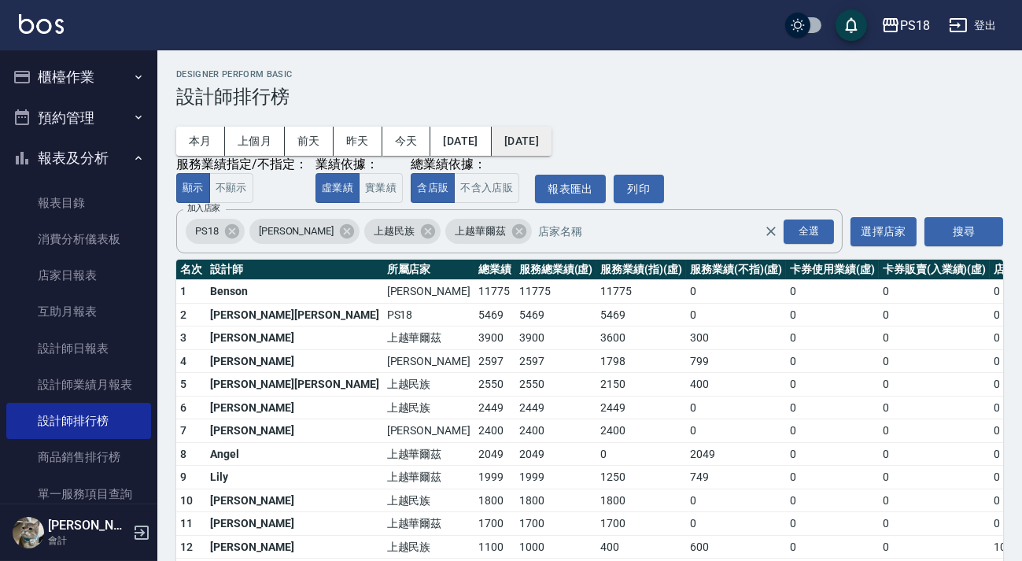
click at [552, 150] on button "2025/09/05" at bounding box center [522, 141] width 60 height 29
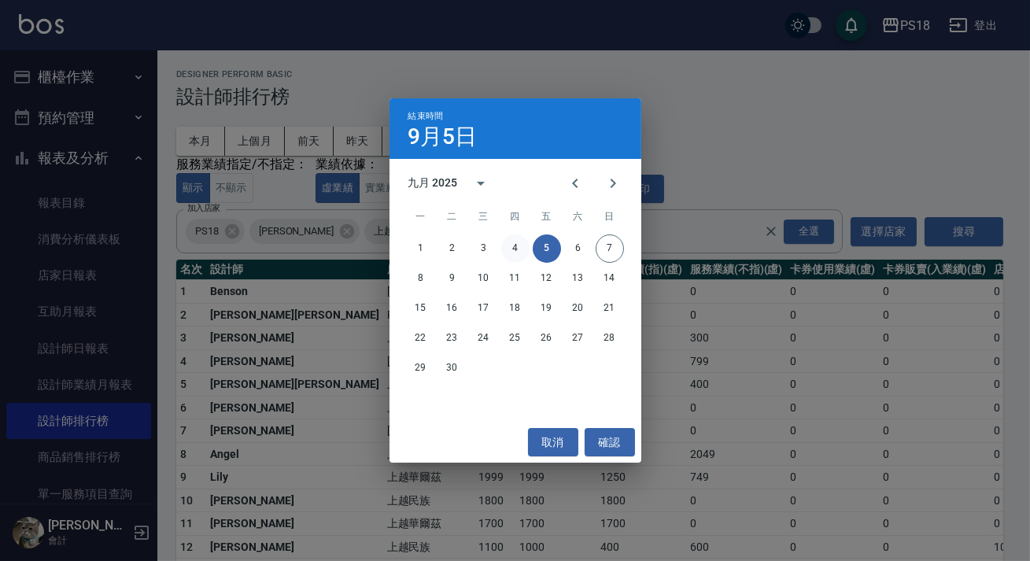
click at [511, 249] on button "4" at bounding box center [515, 249] width 28 height 28
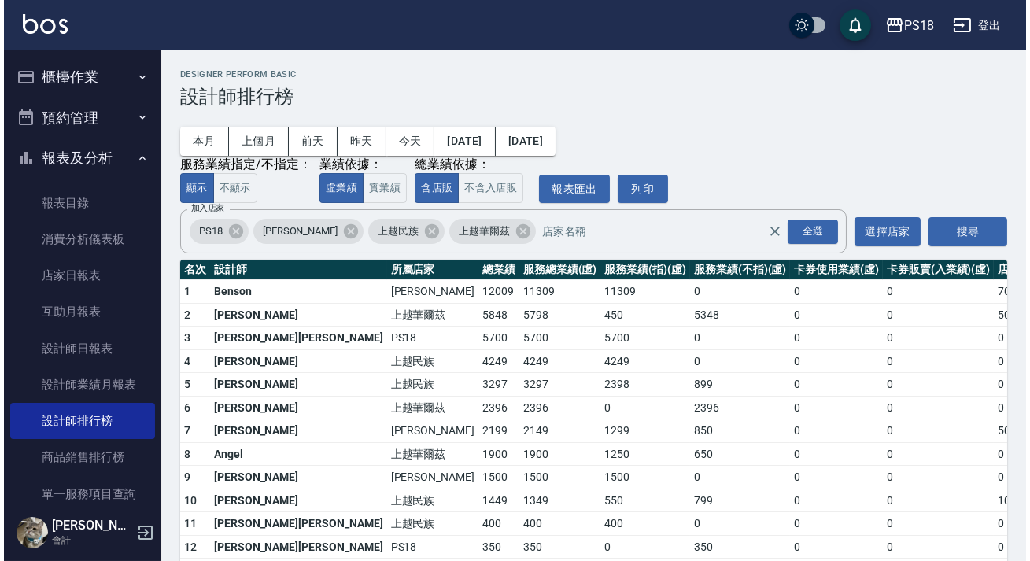
scroll to position [60, 0]
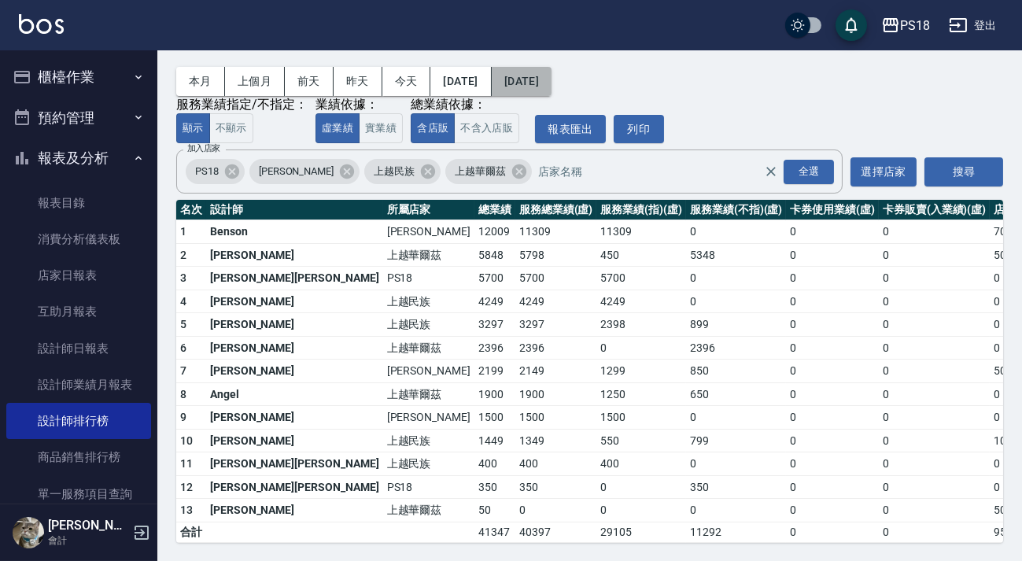
click at [552, 83] on button "2025/09/04" at bounding box center [522, 81] width 60 height 29
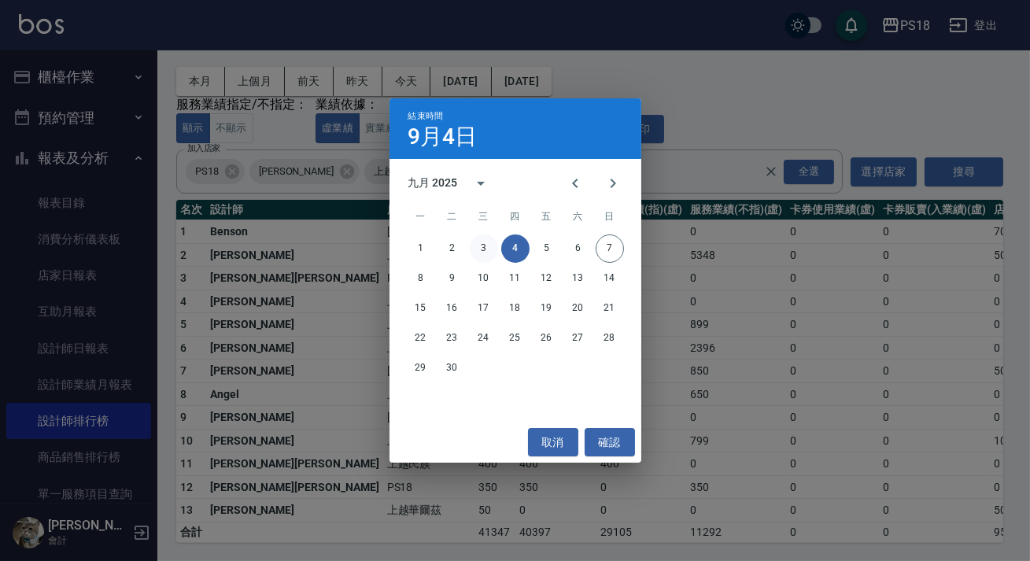
click at [493, 248] on button "3" at bounding box center [484, 249] width 28 height 28
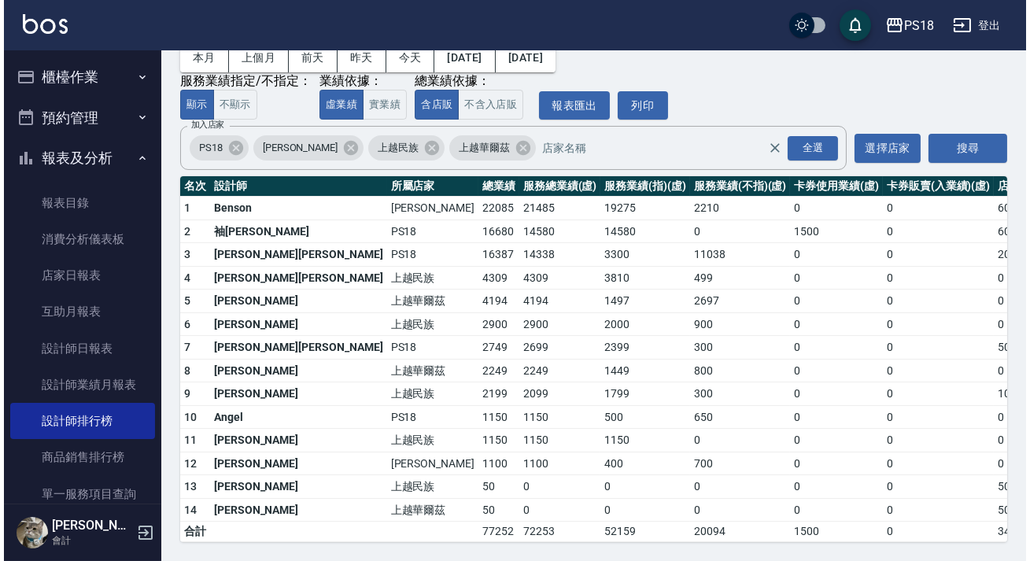
scroll to position [12, 0]
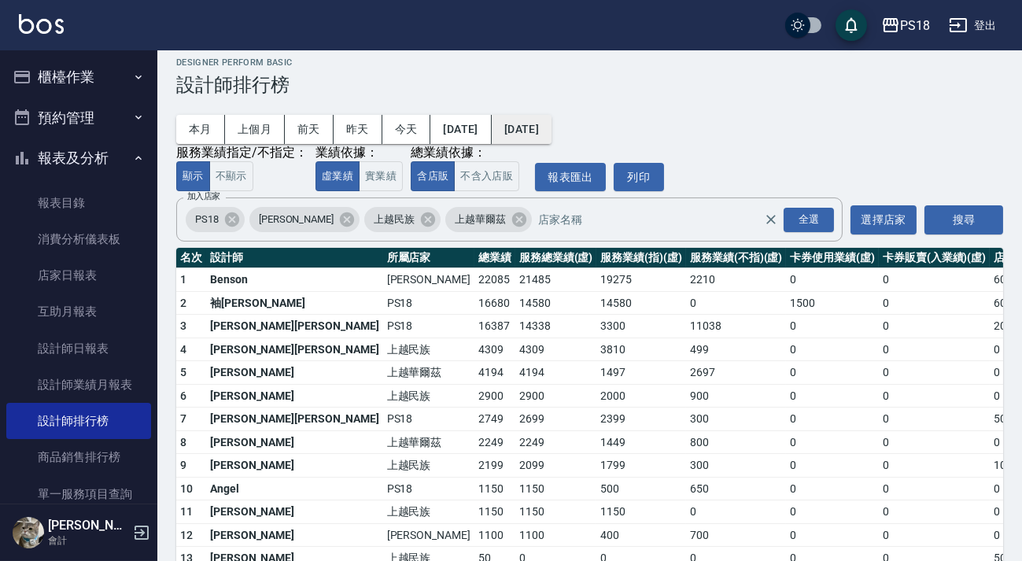
click at [526, 127] on button "2025/09/03" at bounding box center [522, 129] width 60 height 29
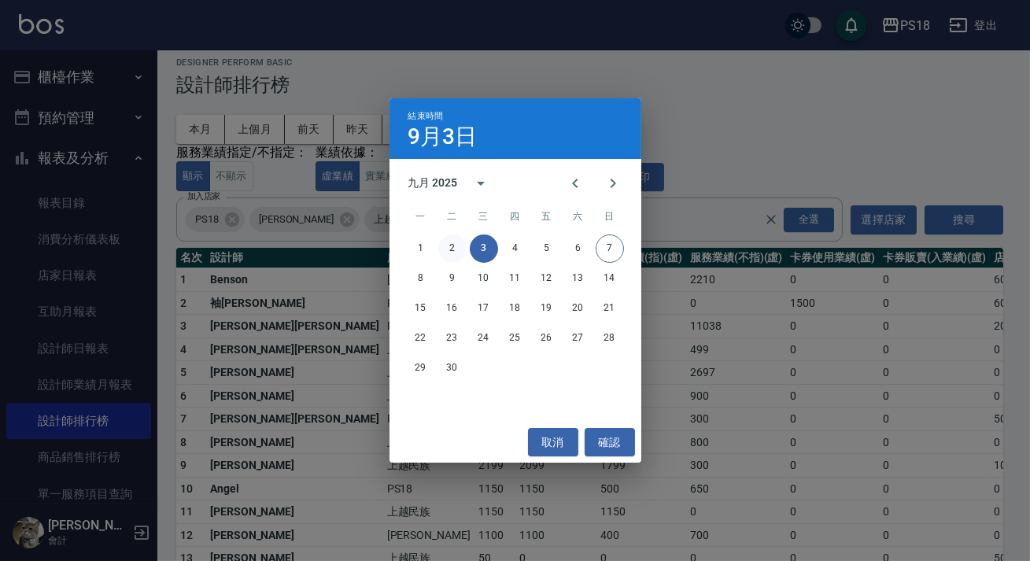
click at [456, 246] on button "2" at bounding box center [452, 249] width 28 height 28
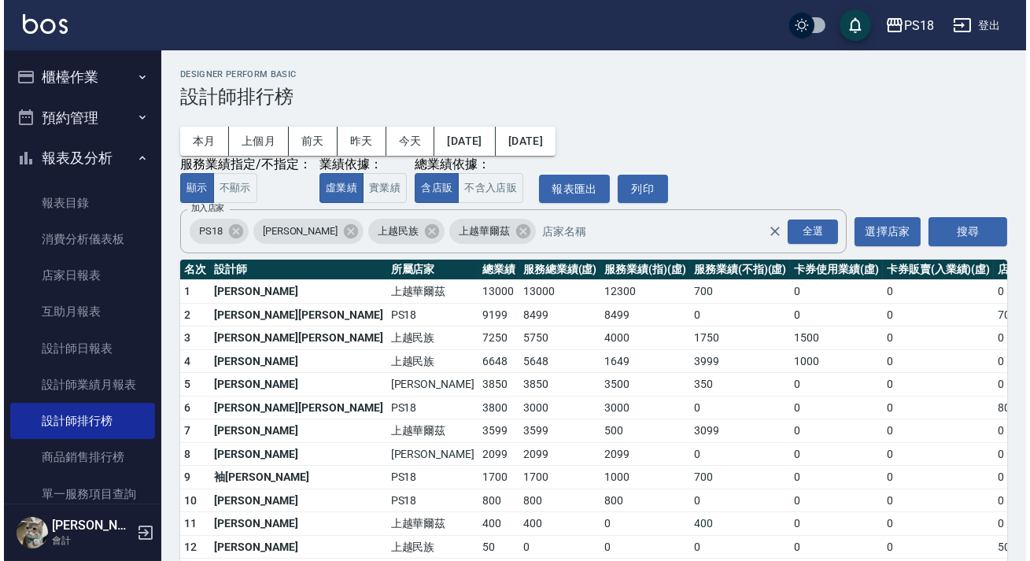
scroll to position [37, 0]
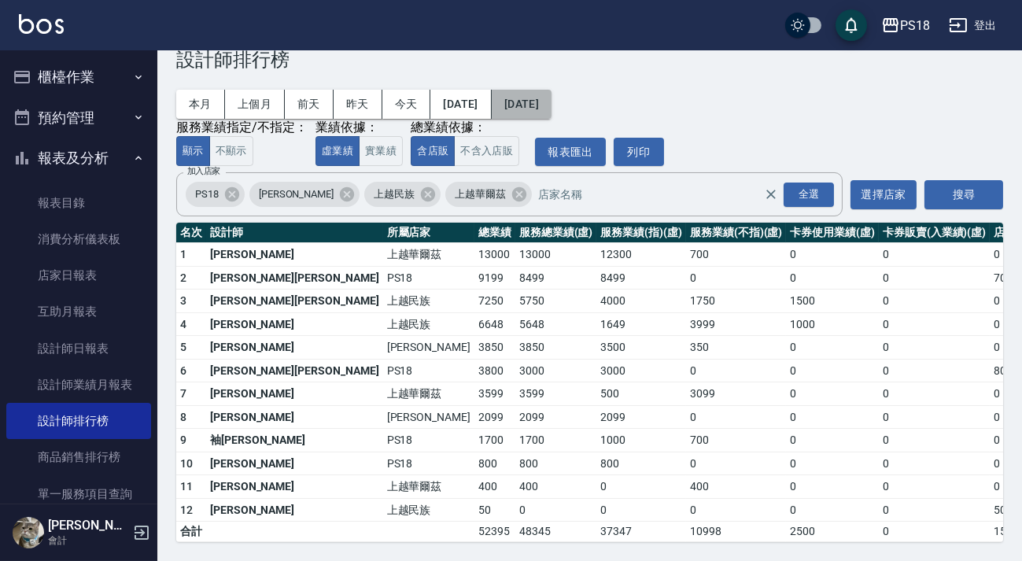
click at [552, 108] on button "2025/09/02" at bounding box center [522, 104] width 60 height 29
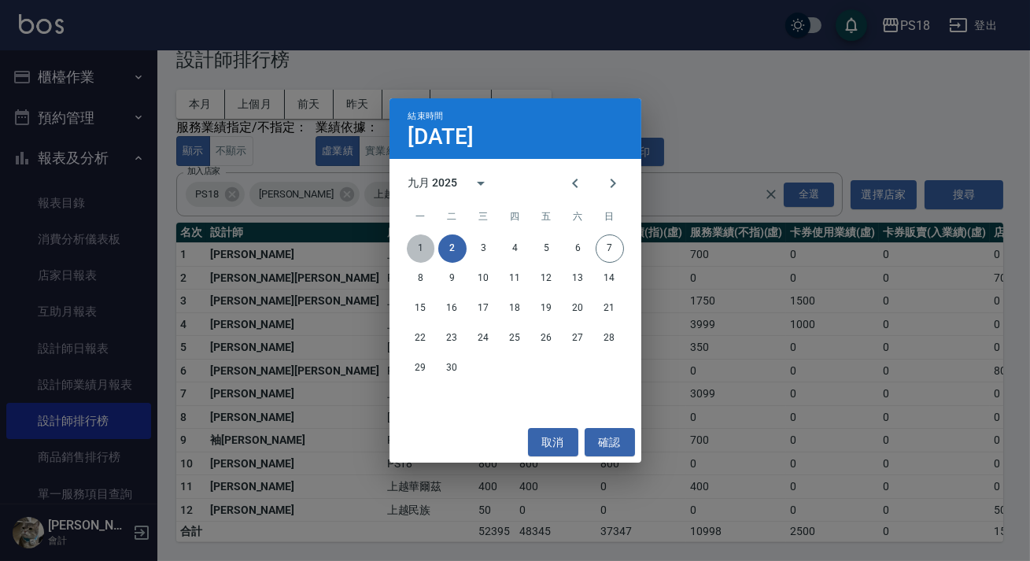
click at [429, 245] on button "1" at bounding box center [421, 249] width 28 height 28
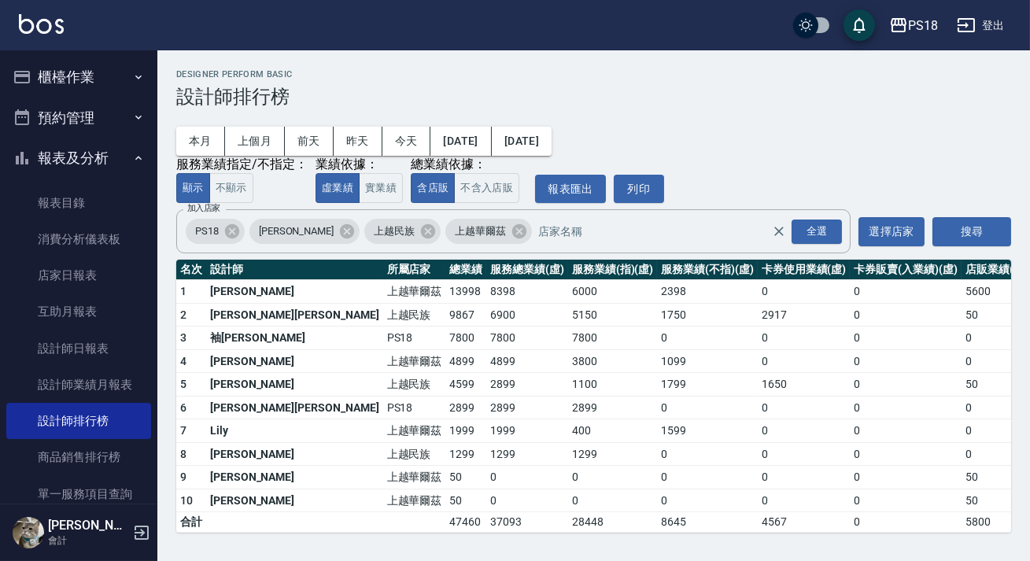
click at [31, 20] on img at bounding box center [41, 24] width 45 height 20
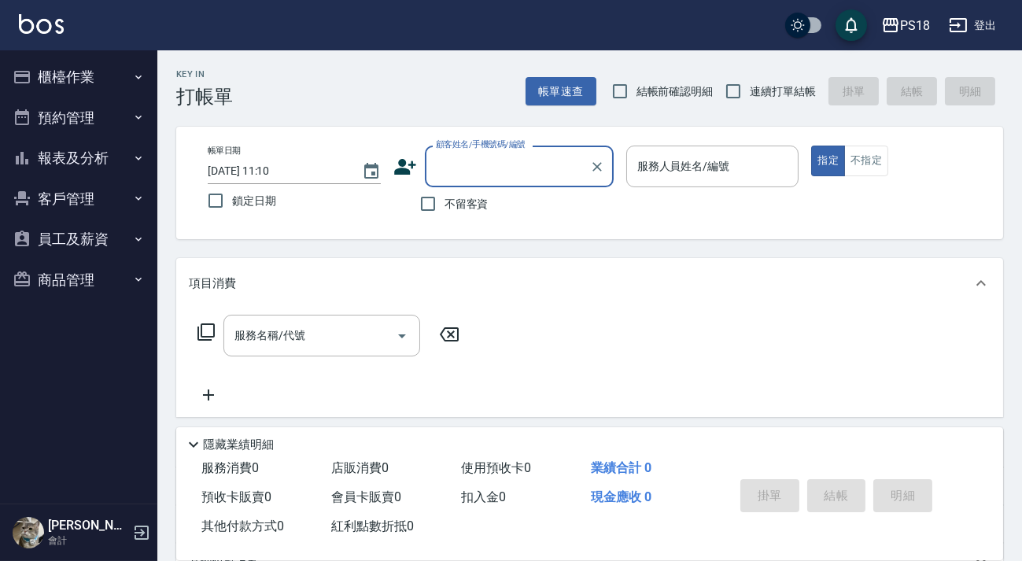
click at [981, 25] on button "登出" at bounding box center [973, 25] width 61 height 29
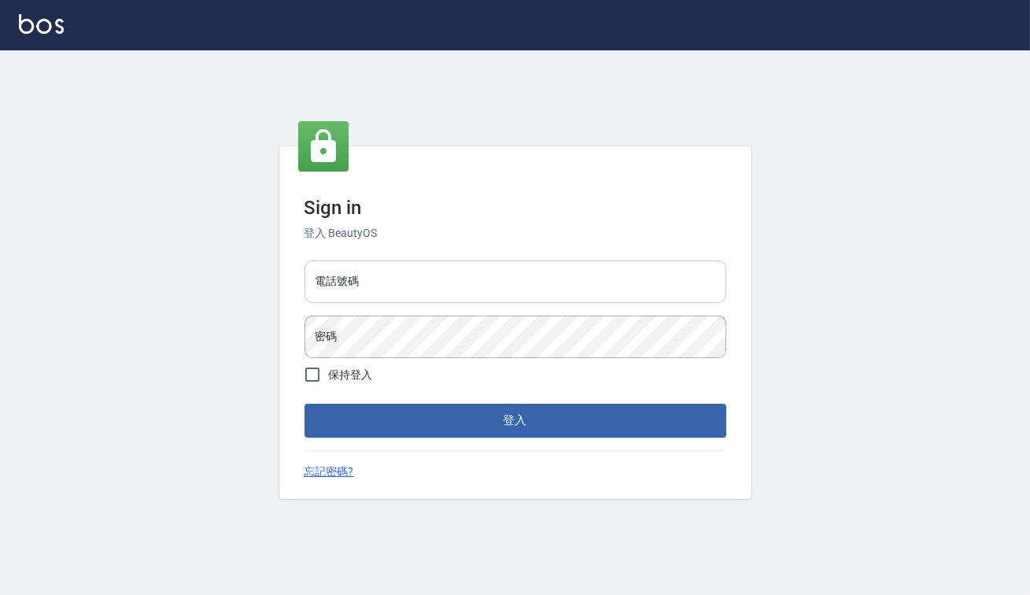
click at [438, 296] on input "電話號碼" at bounding box center [516, 282] width 422 height 42
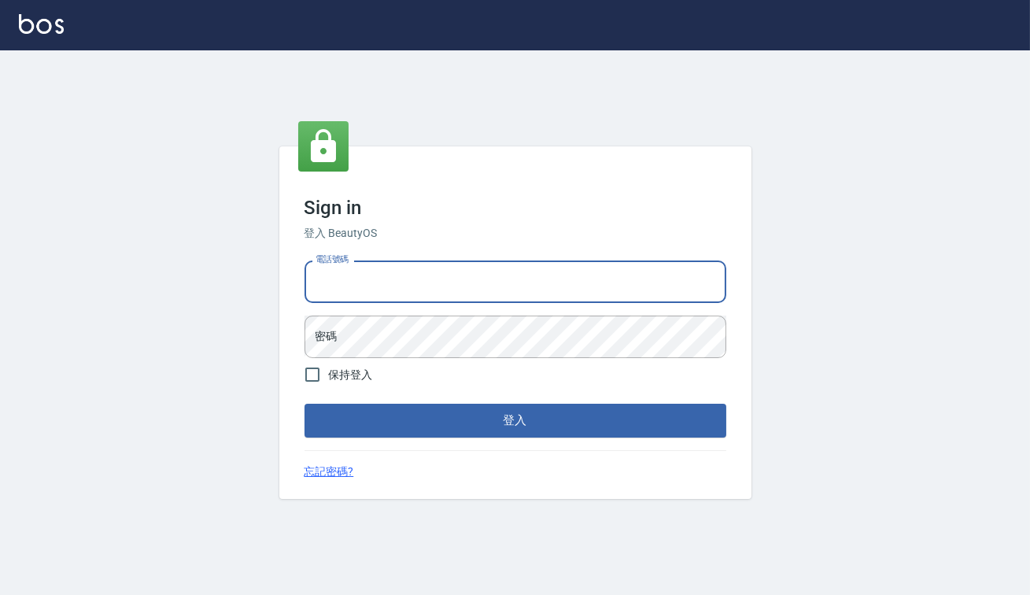
type input "82850382"
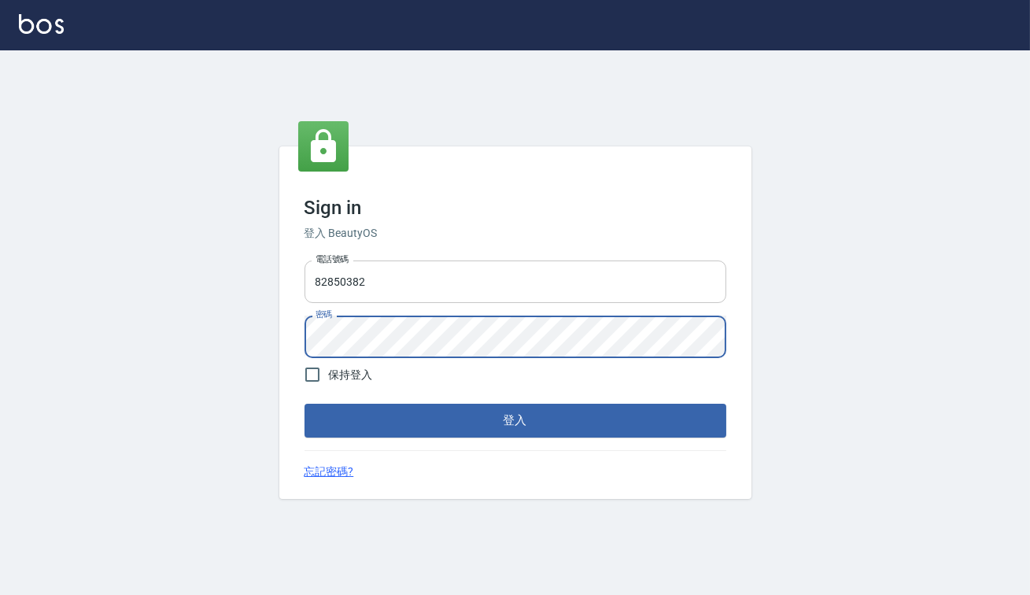
click at [305, 404] on button "登入" at bounding box center [516, 420] width 422 height 33
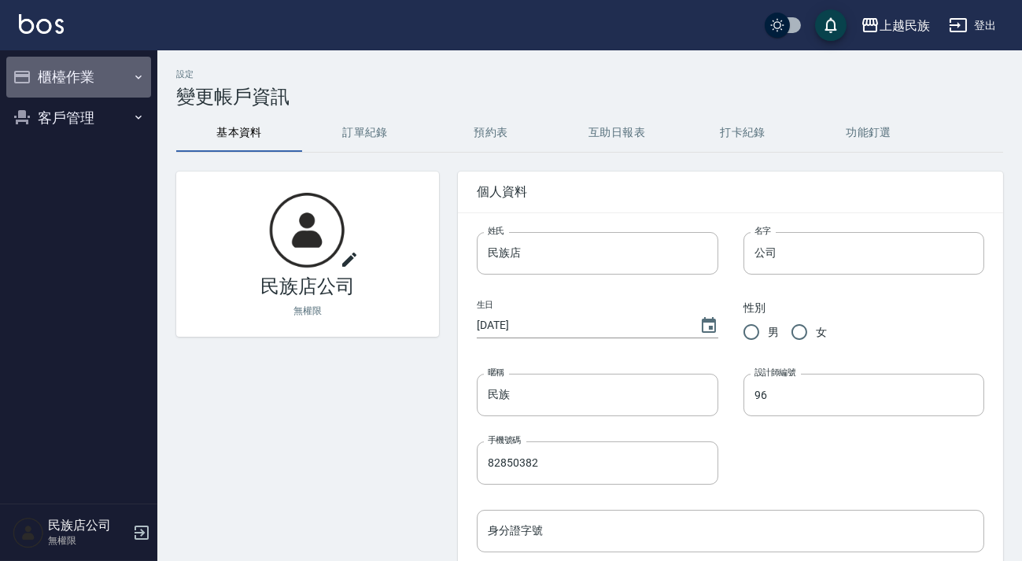
click at [105, 82] on button "櫃檯作業" at bounding box center [78, 77] width 145 height 41
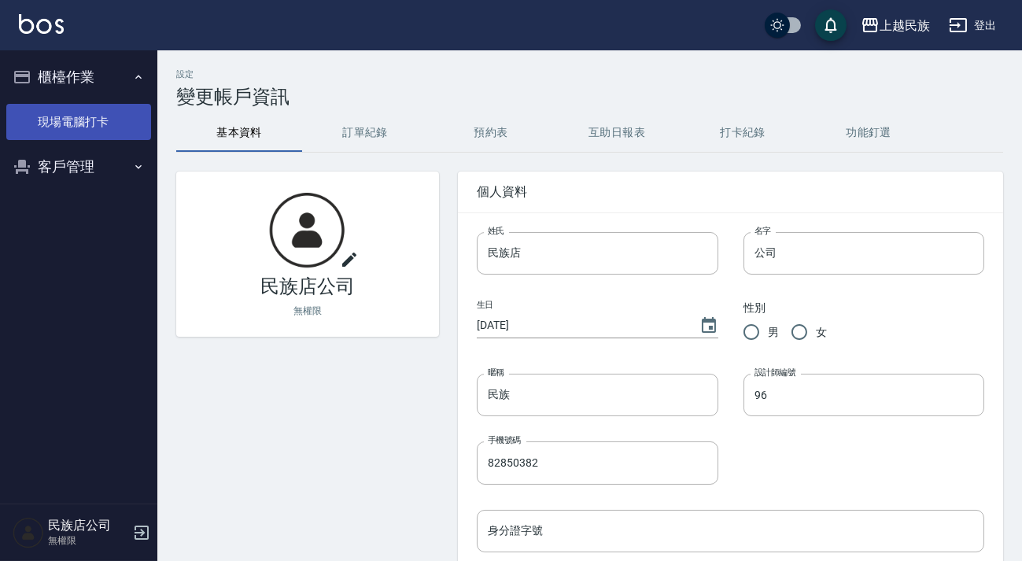
click at [105, 130] on link "現場電腦打卡" at bounding box center [78, 122] width 145 height 36
